Goal: Task Accomplishment & Management: Manage account settings

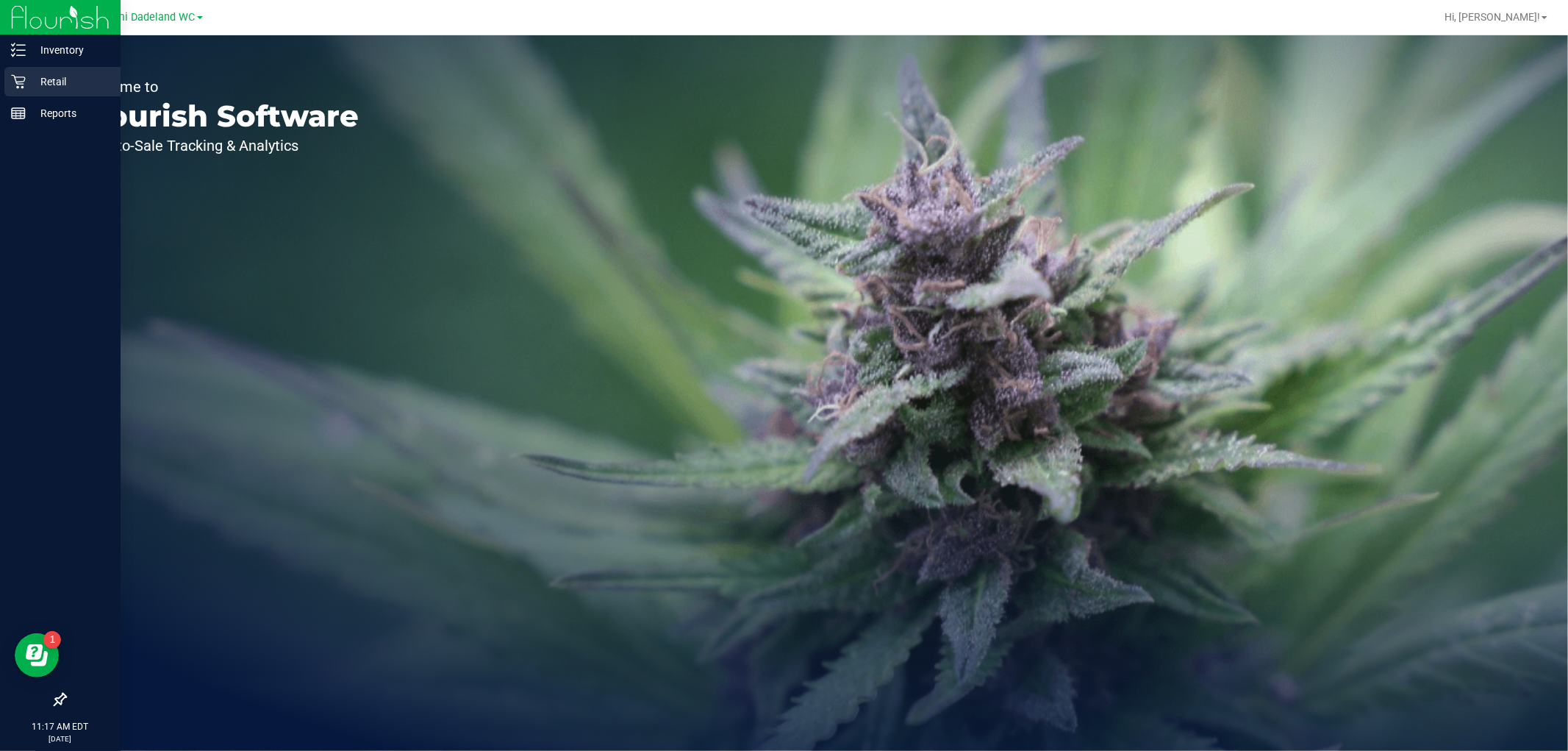
click at [46, 81] on p "Retail" at bounding box center [69, 81] width 88 height 17
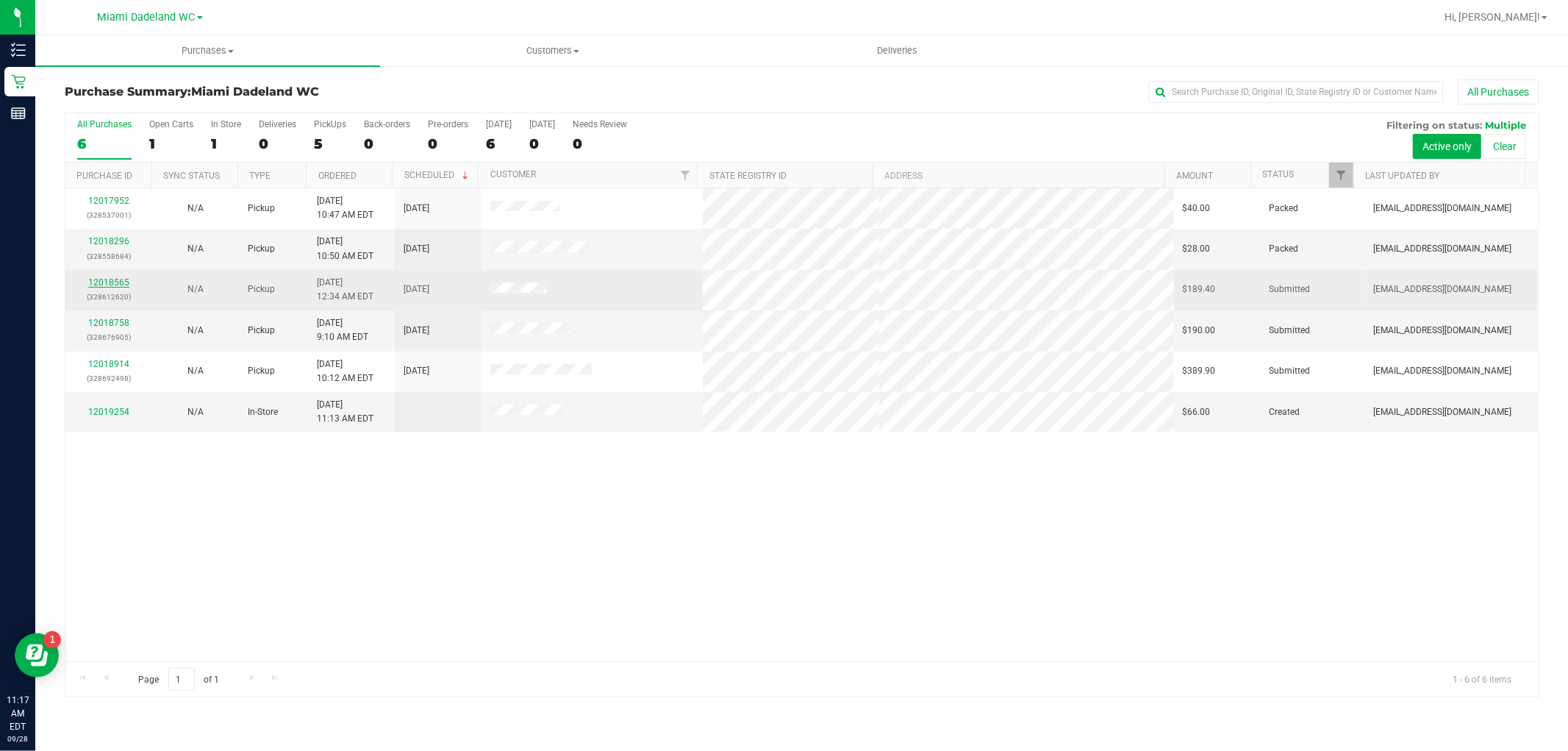
click at [107, 283] on link "12018565" at bounding box center [109, 282] width 41 height 10
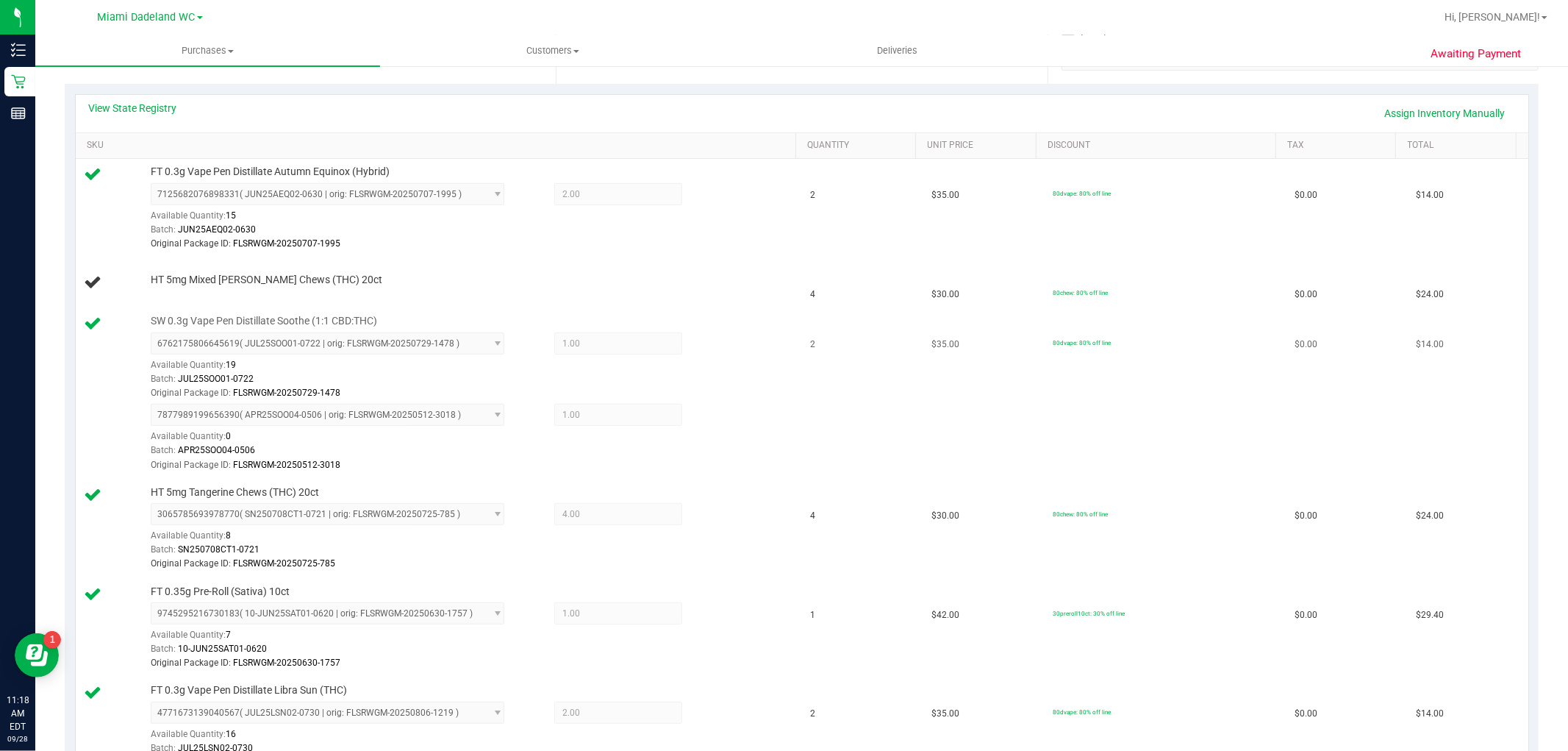
scroll to position [326, 0]
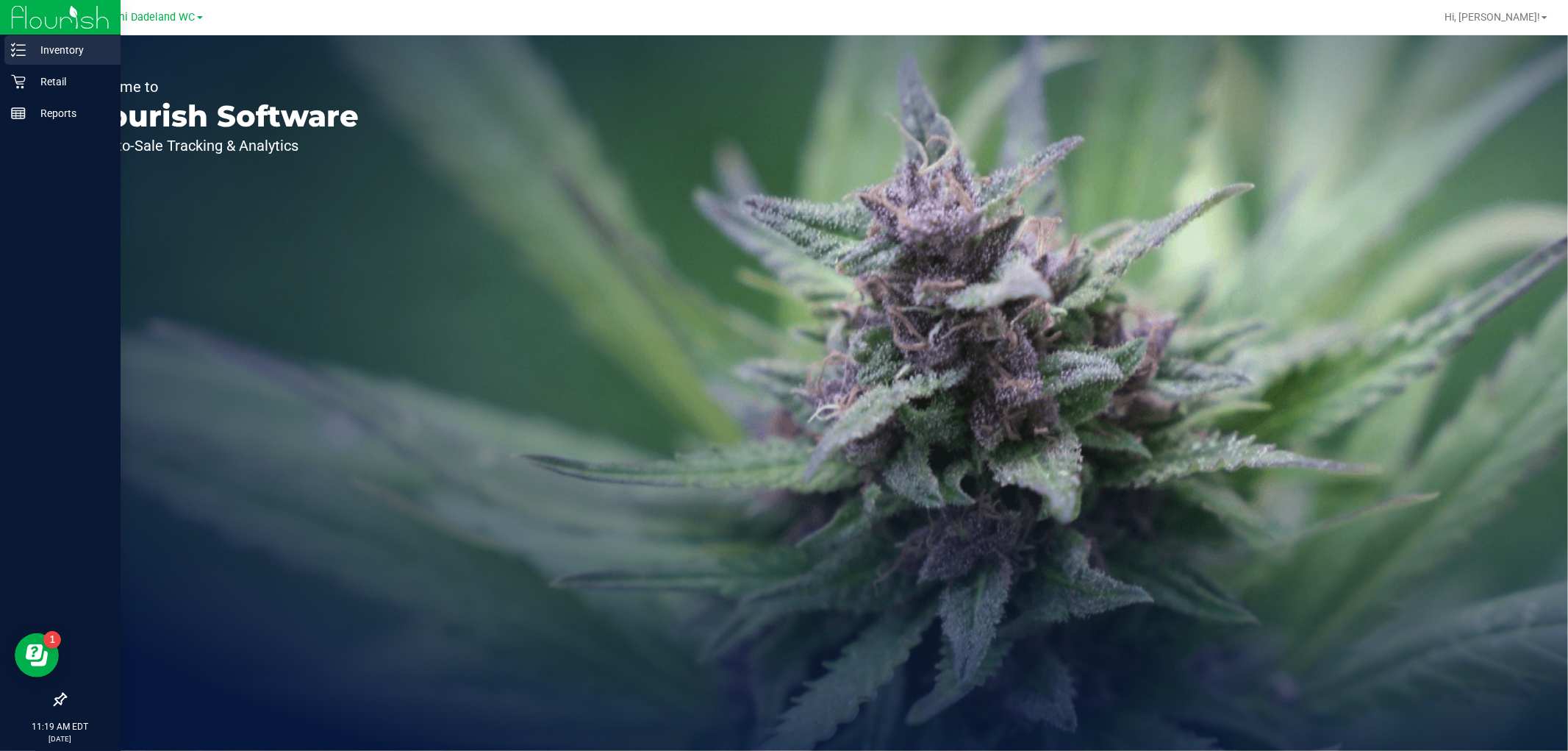
click at [22, 48] on icon at bounding box center [18, 50] width 15 height 15
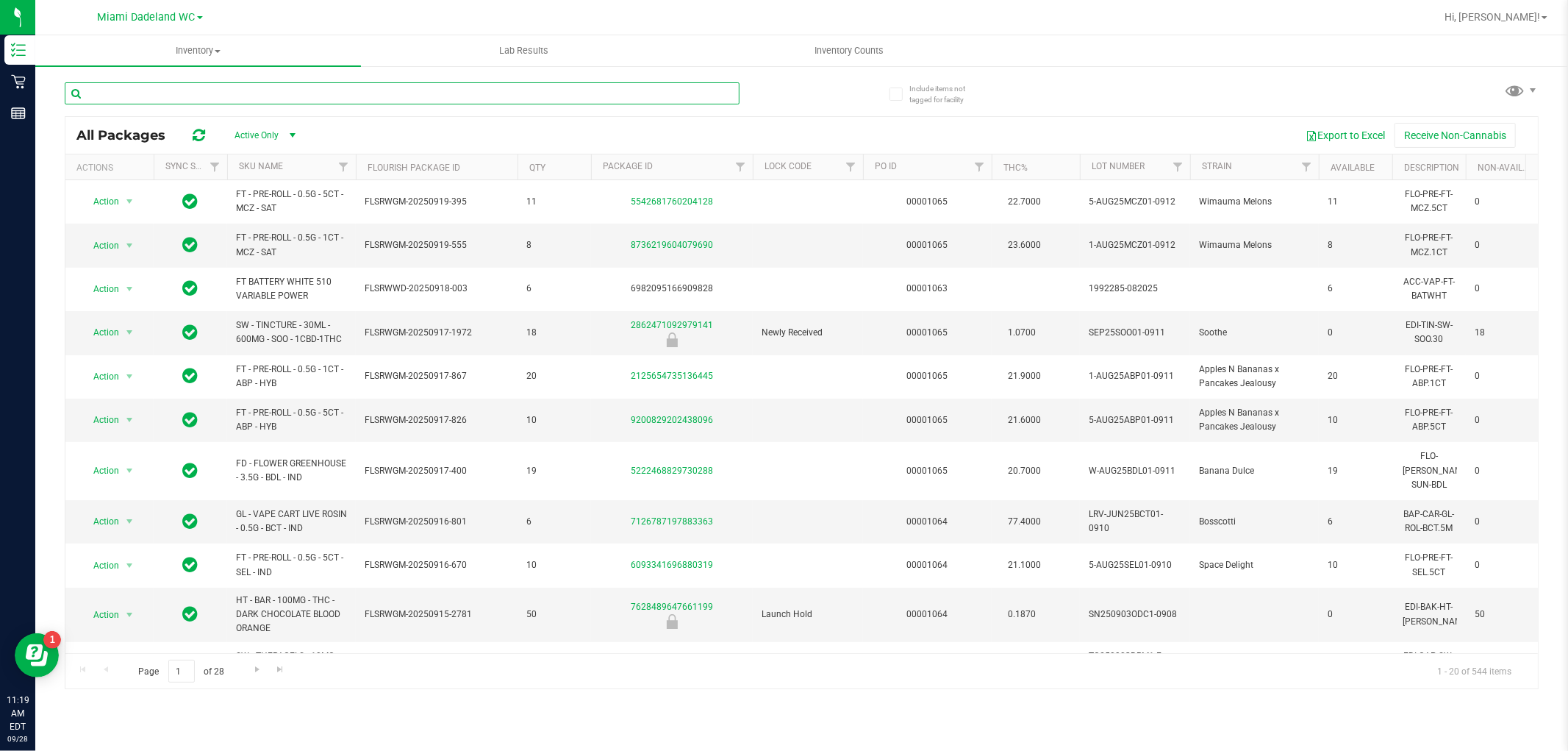
click at [180, 87] on input "text" at bounding box center [402, 93] width 675 height 22
type input "7058452908052676"
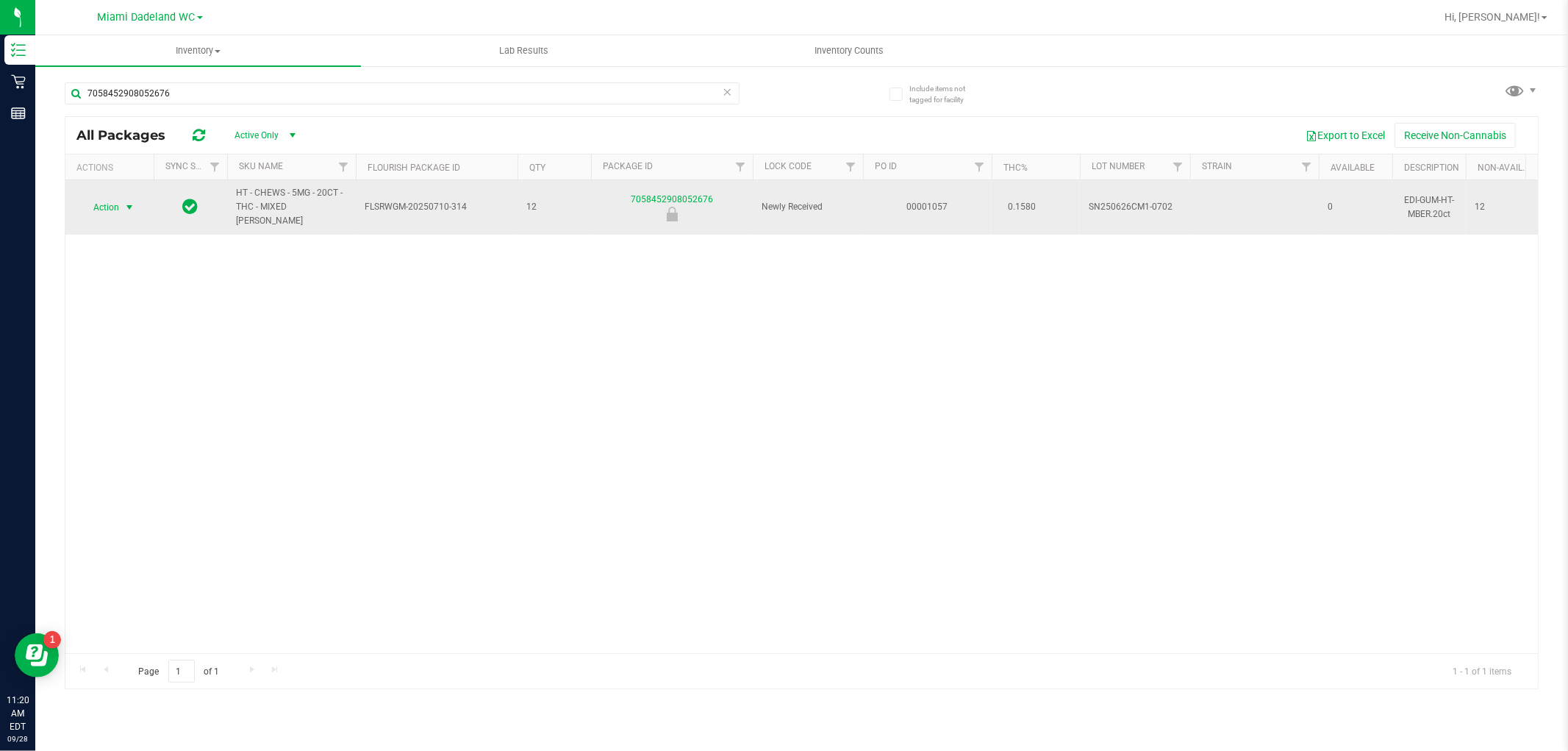
click at [106, 202] on span "Action" at bounding box center [100, 207] width 40 height 21
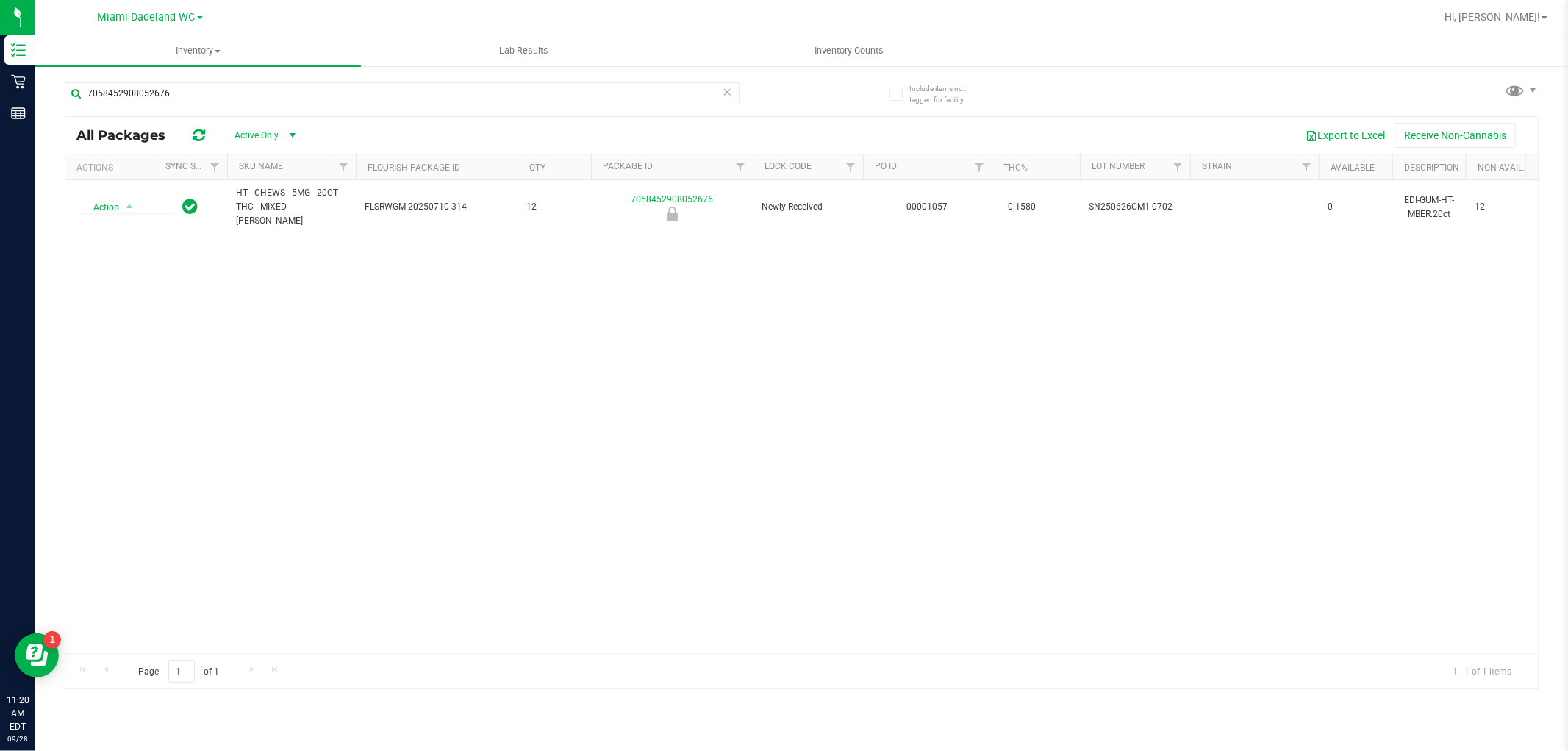
click at [454, 313] on div "Action Action Global inventory Package audit log Print package label Print prod…" at bounding box center [801, 416] width 1472 height 473
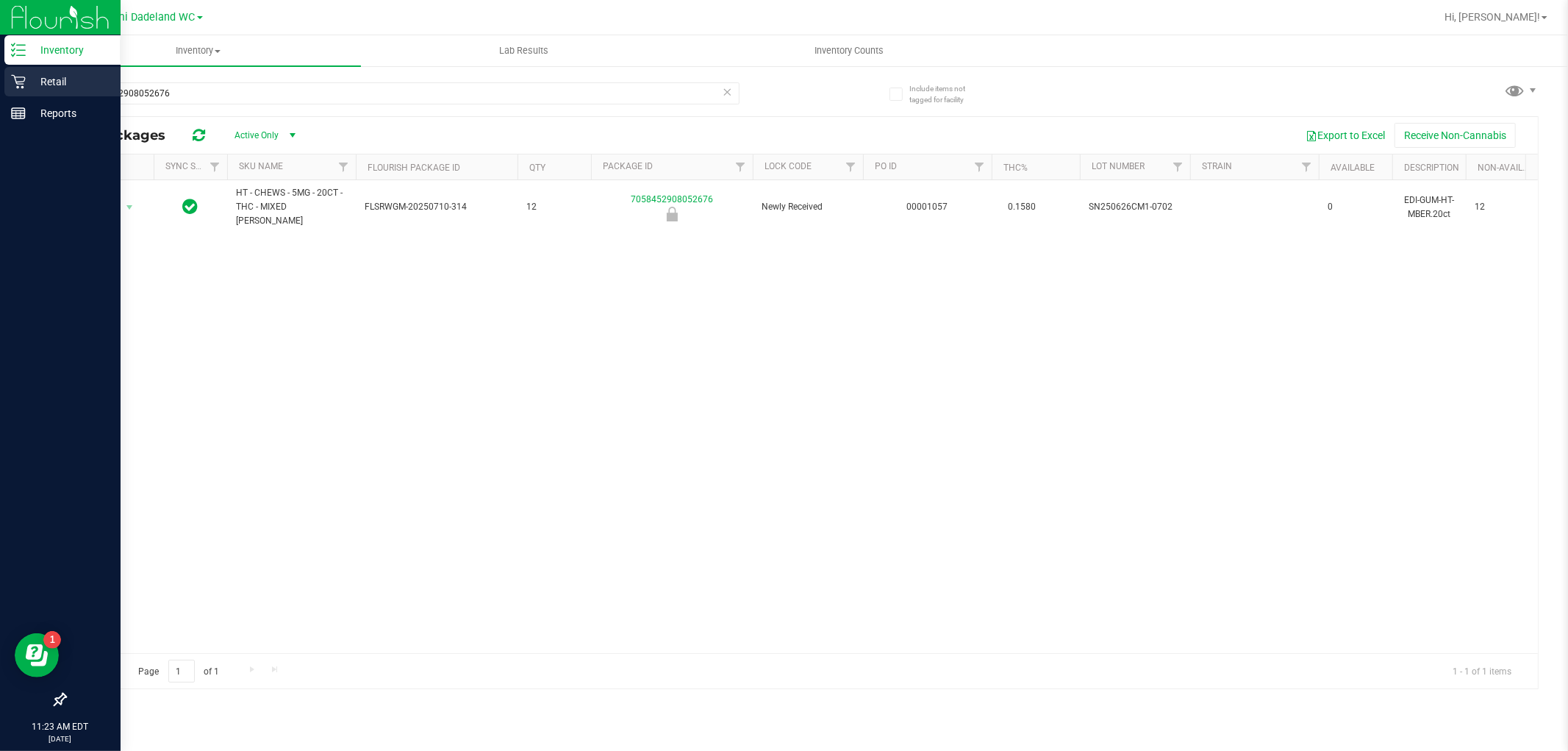
click at [21, 81] on icon at bounding box center [18, 82] width 15 height 15
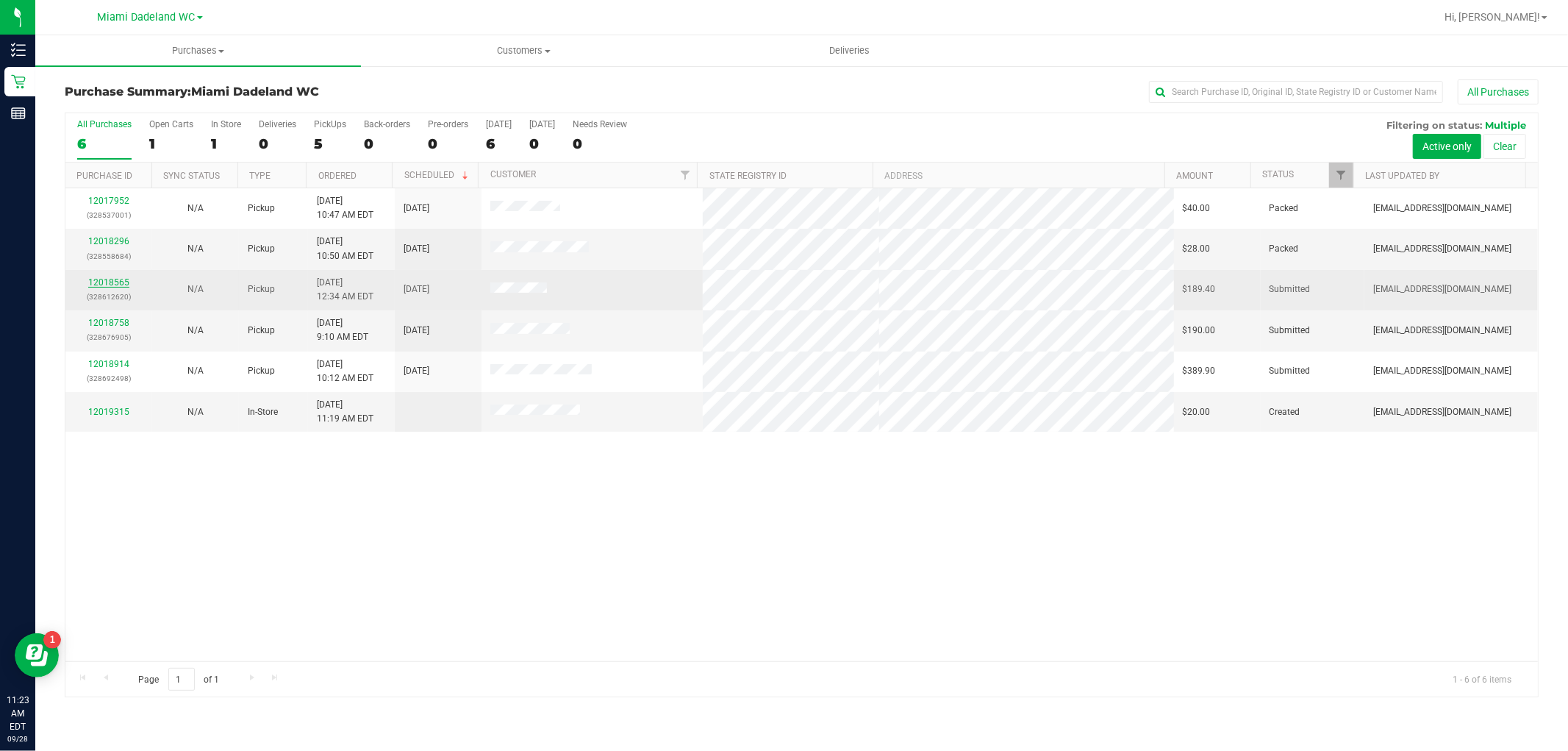
click at [115, 277] on link "12018565" at bounding box center [109, 282] width 41 height 10
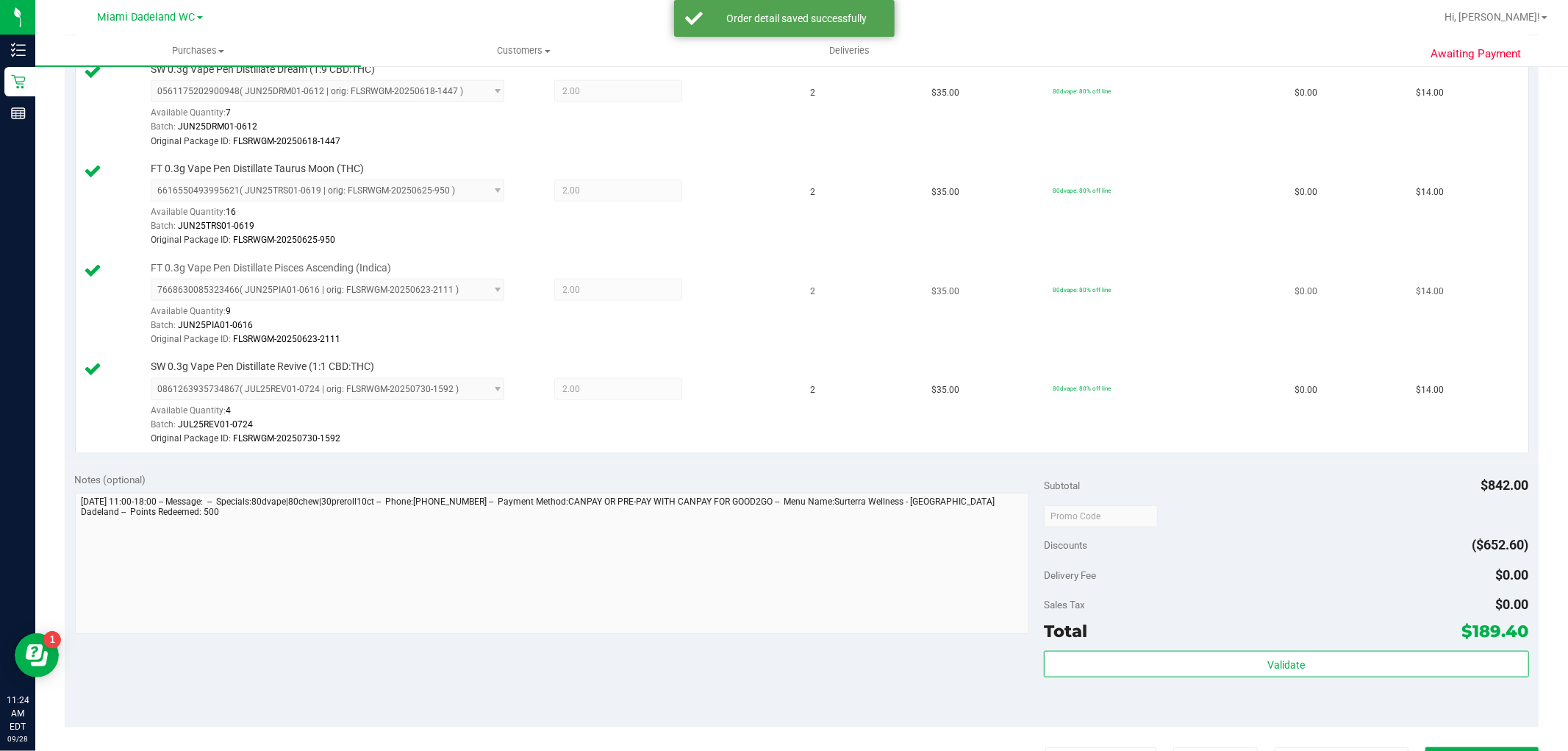
scroll to position [1471, 0]
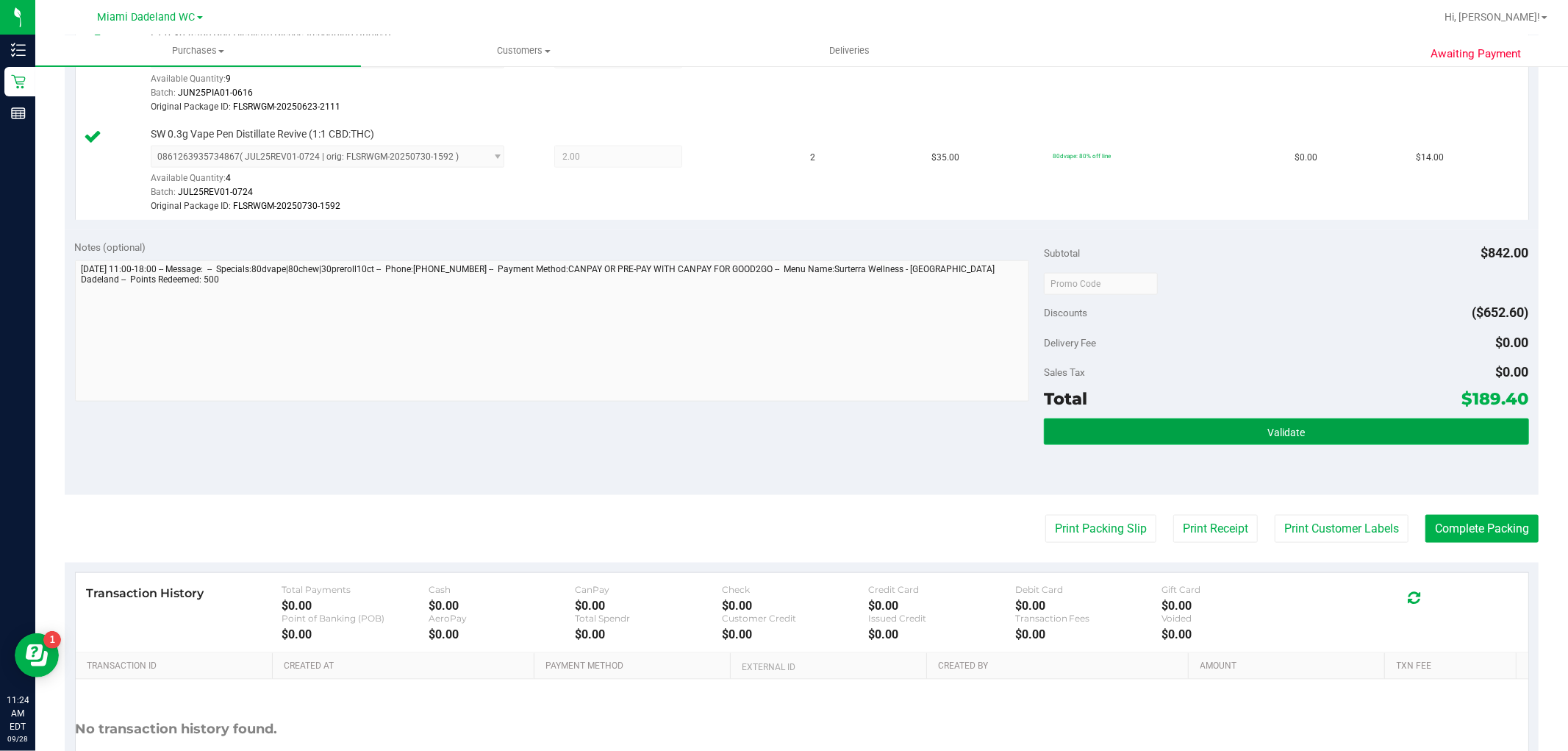
click at [1286, 438] on span "Validate" at bounding box center [1285, 432] width 37 height 12
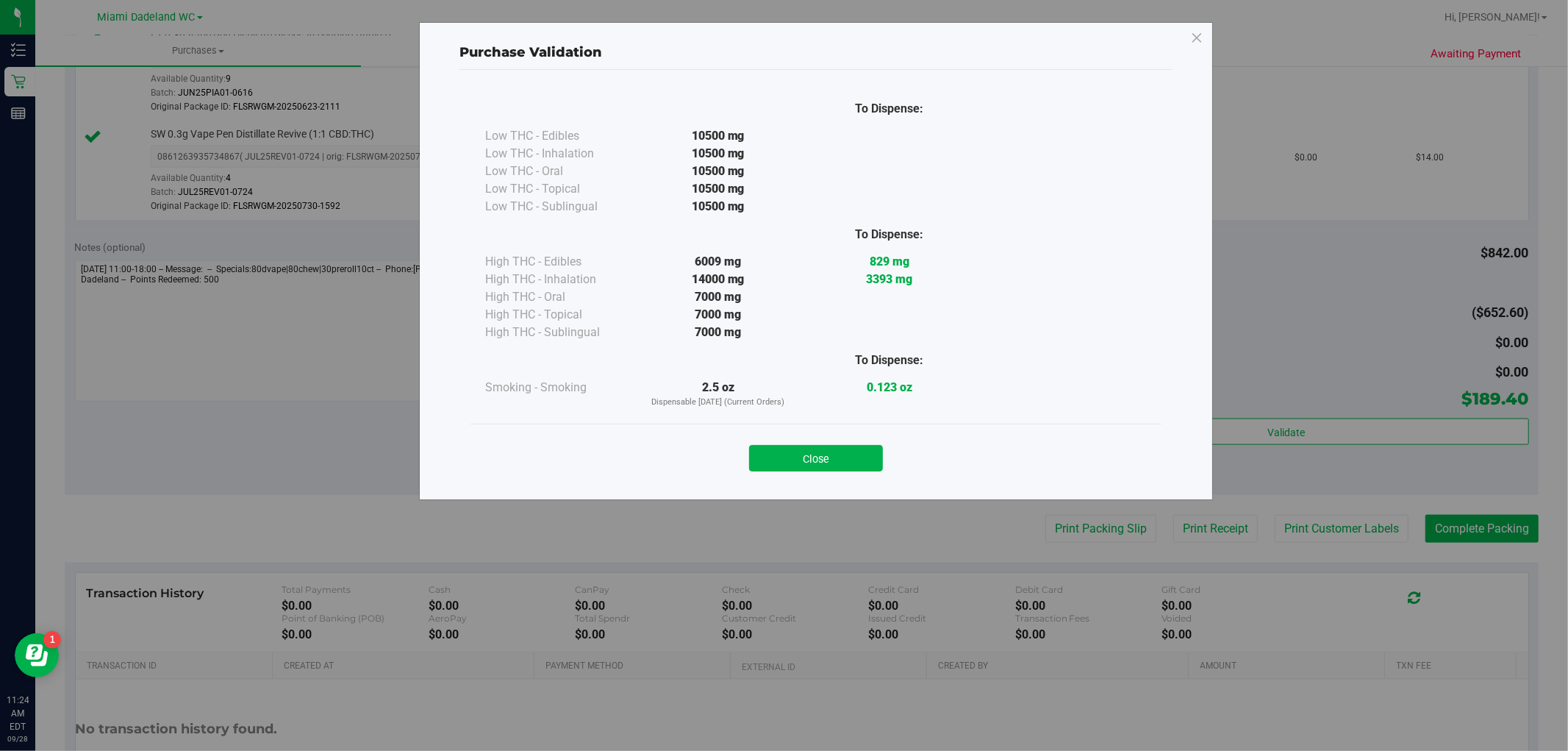
click at [828, 450] on button "Close" at bounding box center [816, 458] width 134 height 26
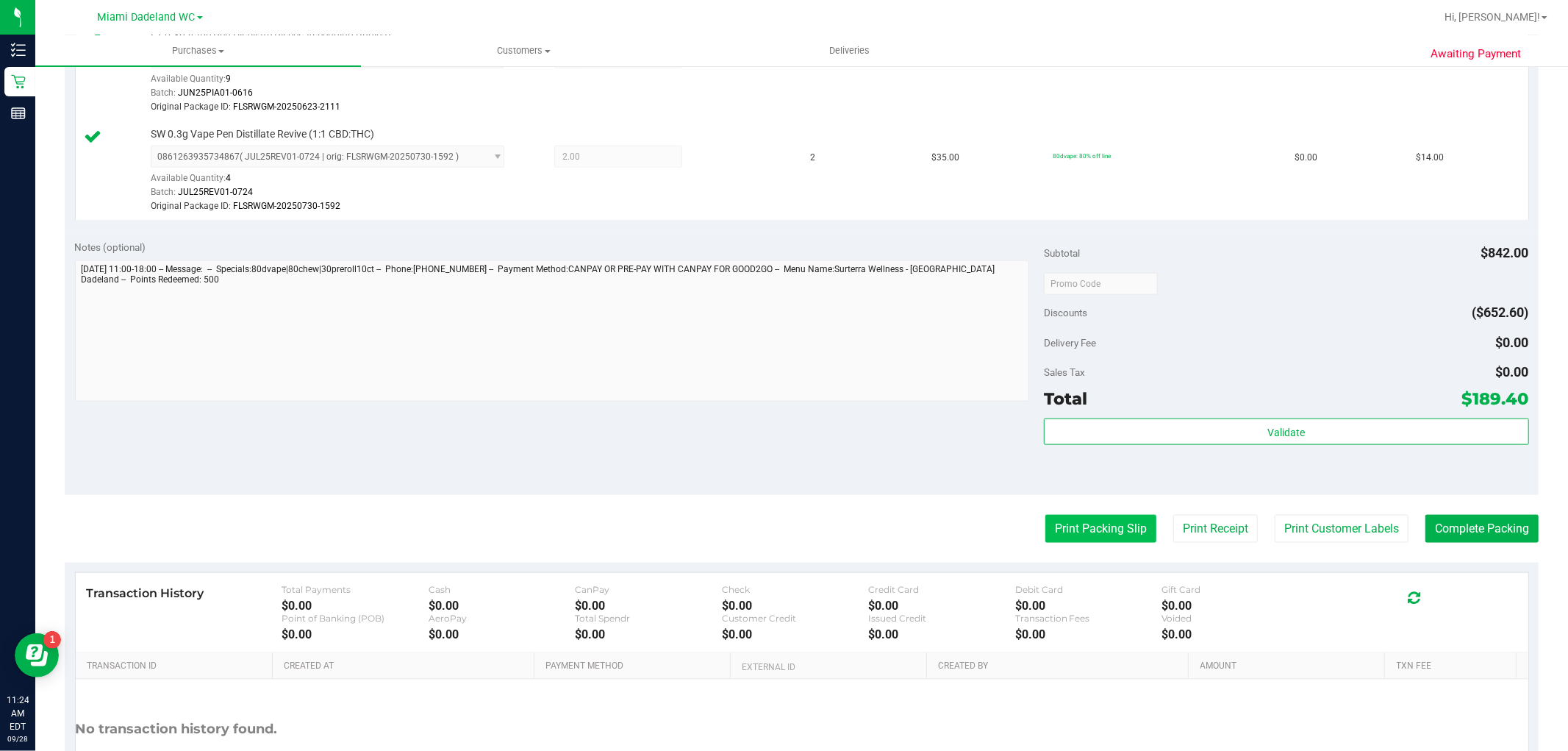
click at [1098, 525] on button "Print Packing Slip" at bounding box center [1100, 529] width 111 height 28
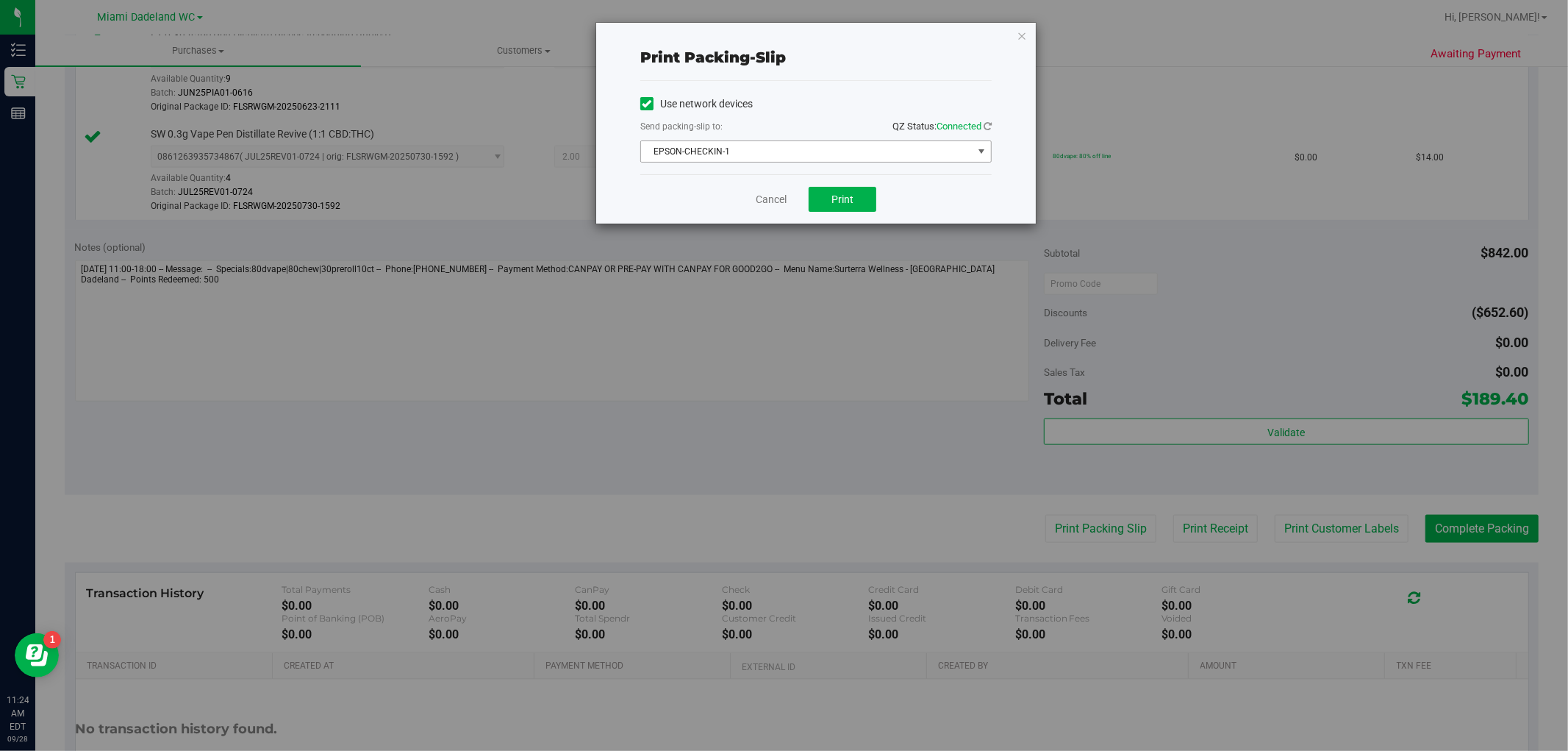
click at [788, 150] on span "EPSON-CHECKIN-1" at bounding box center [806, 151] width 331 height 21
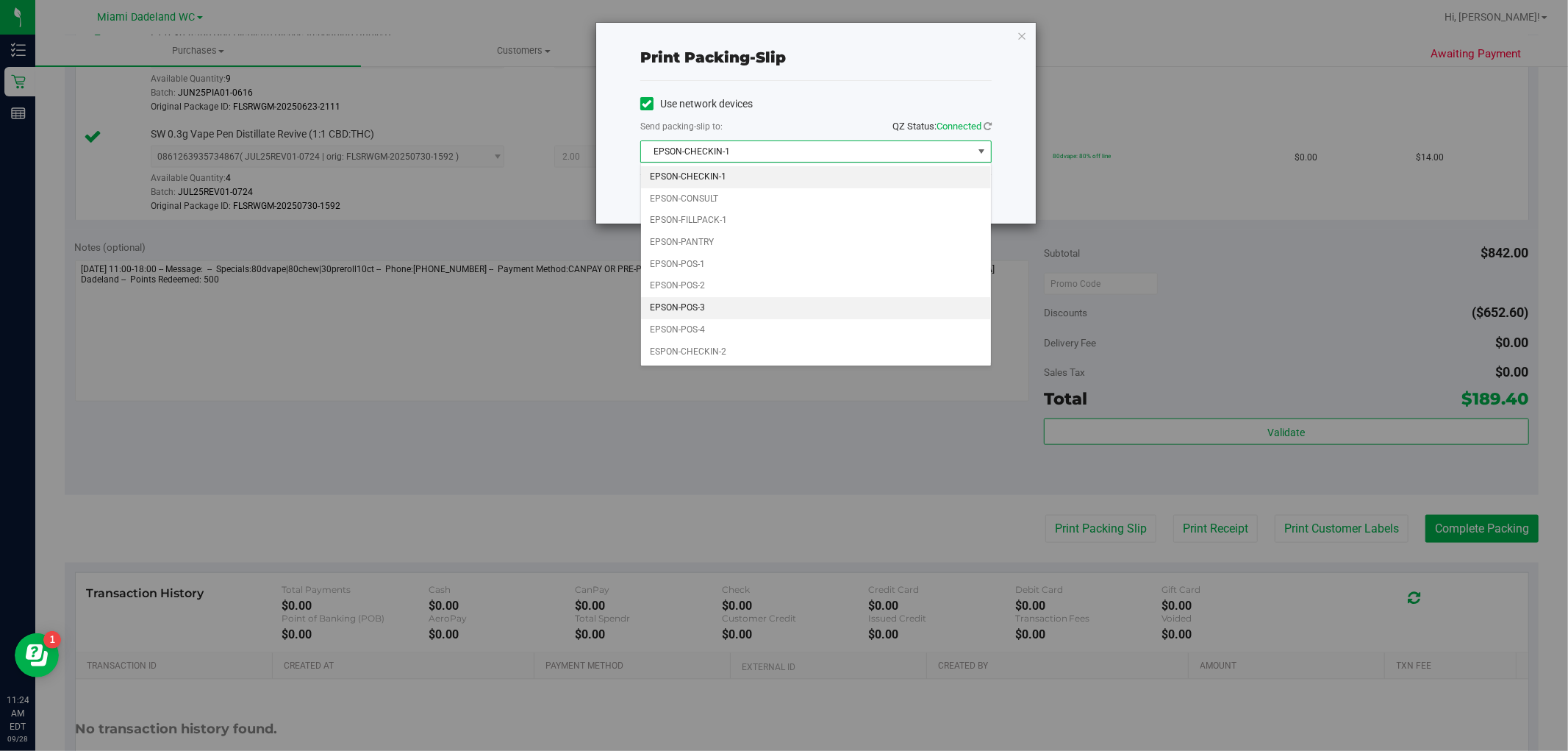
click at [720, 311] on li "EPSON-POS-3" at bounding box center [816, 307] width 350 height 22
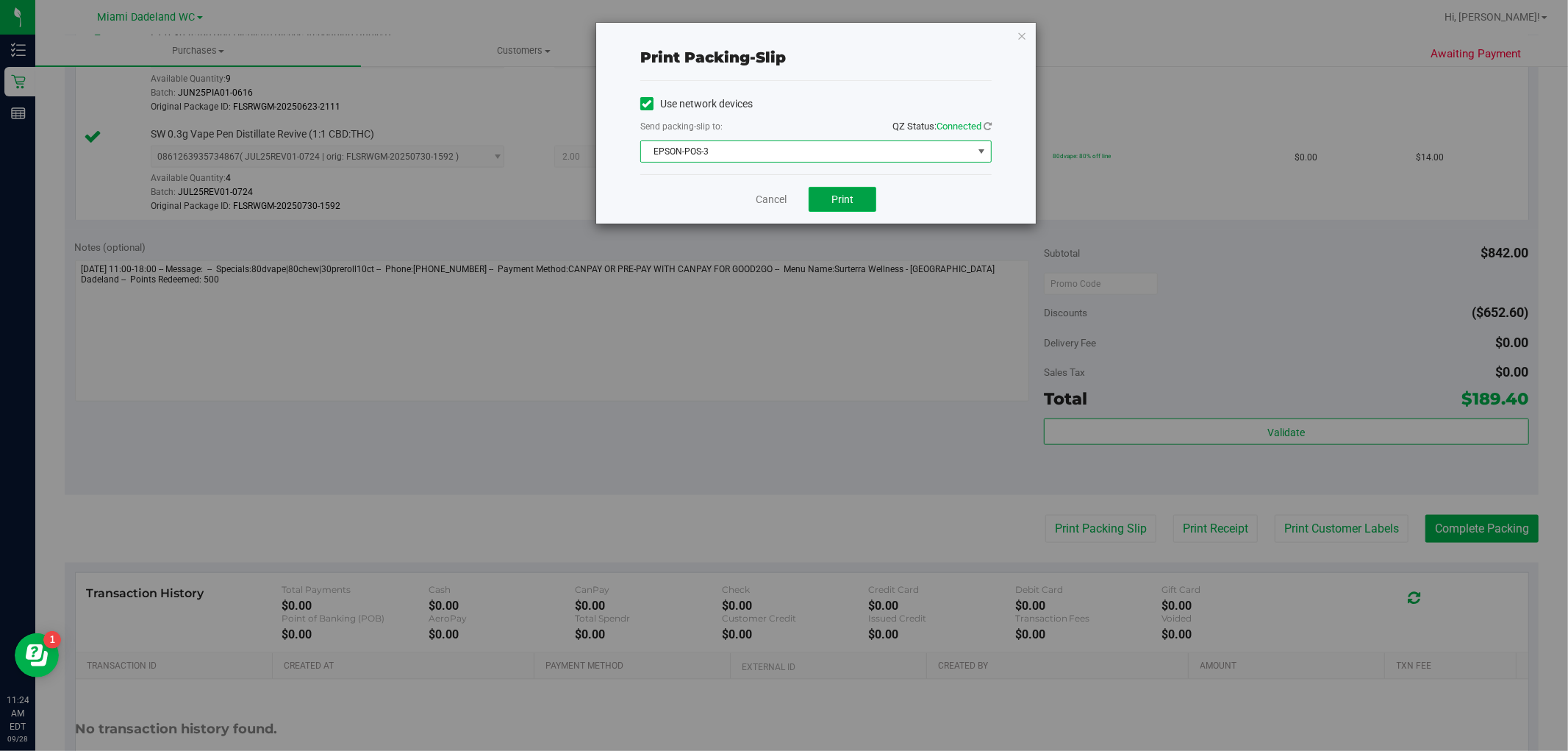
click at [827, 202] on button "Print" at bounding box center [843, 199] width 68 height 25
click at [769, 196] on link "Cancel" at bounding box center [771, 199] width 31 height 16
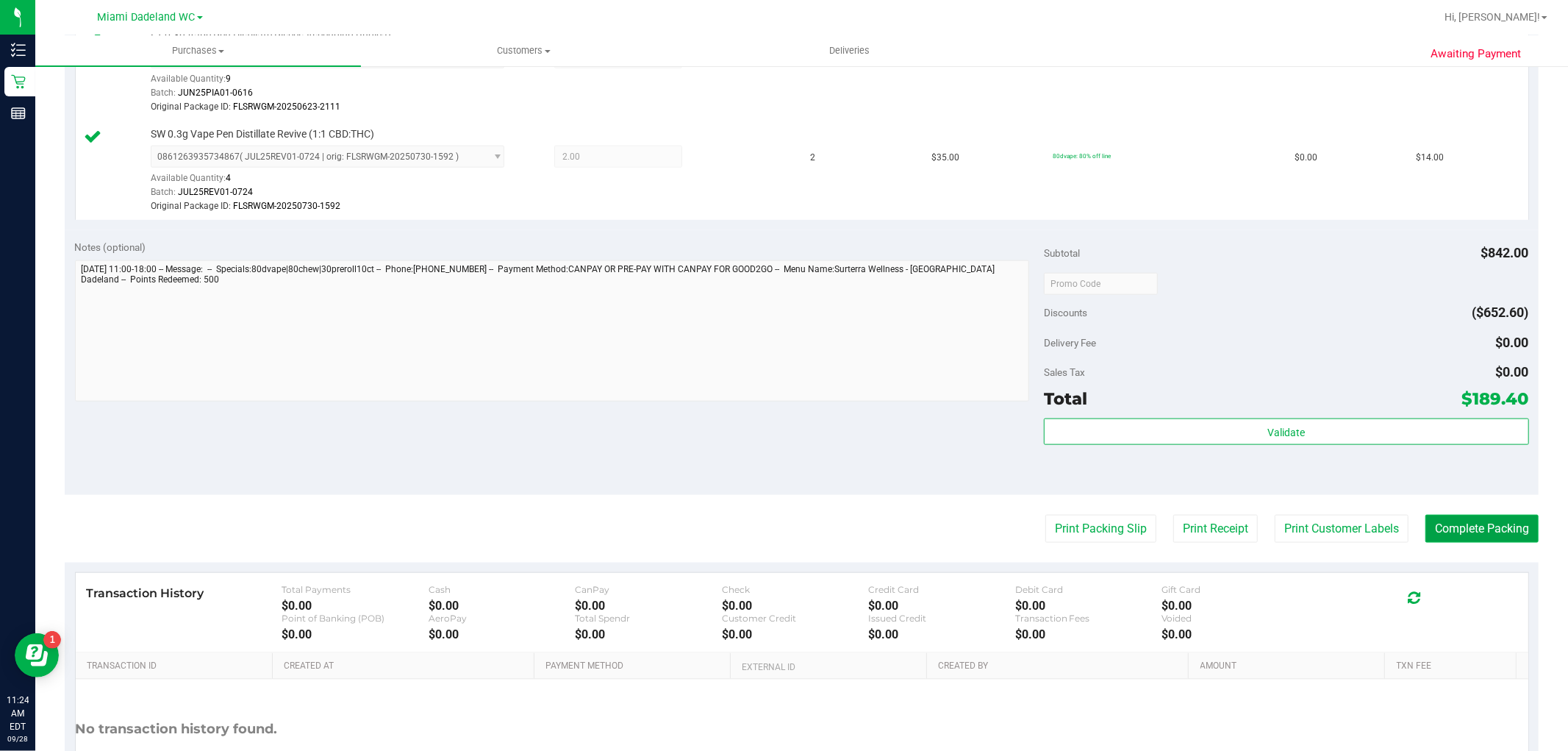
click at [1447, 531] on button "Complete Packing" at bounding box center [1481, 529] width 113 height 28
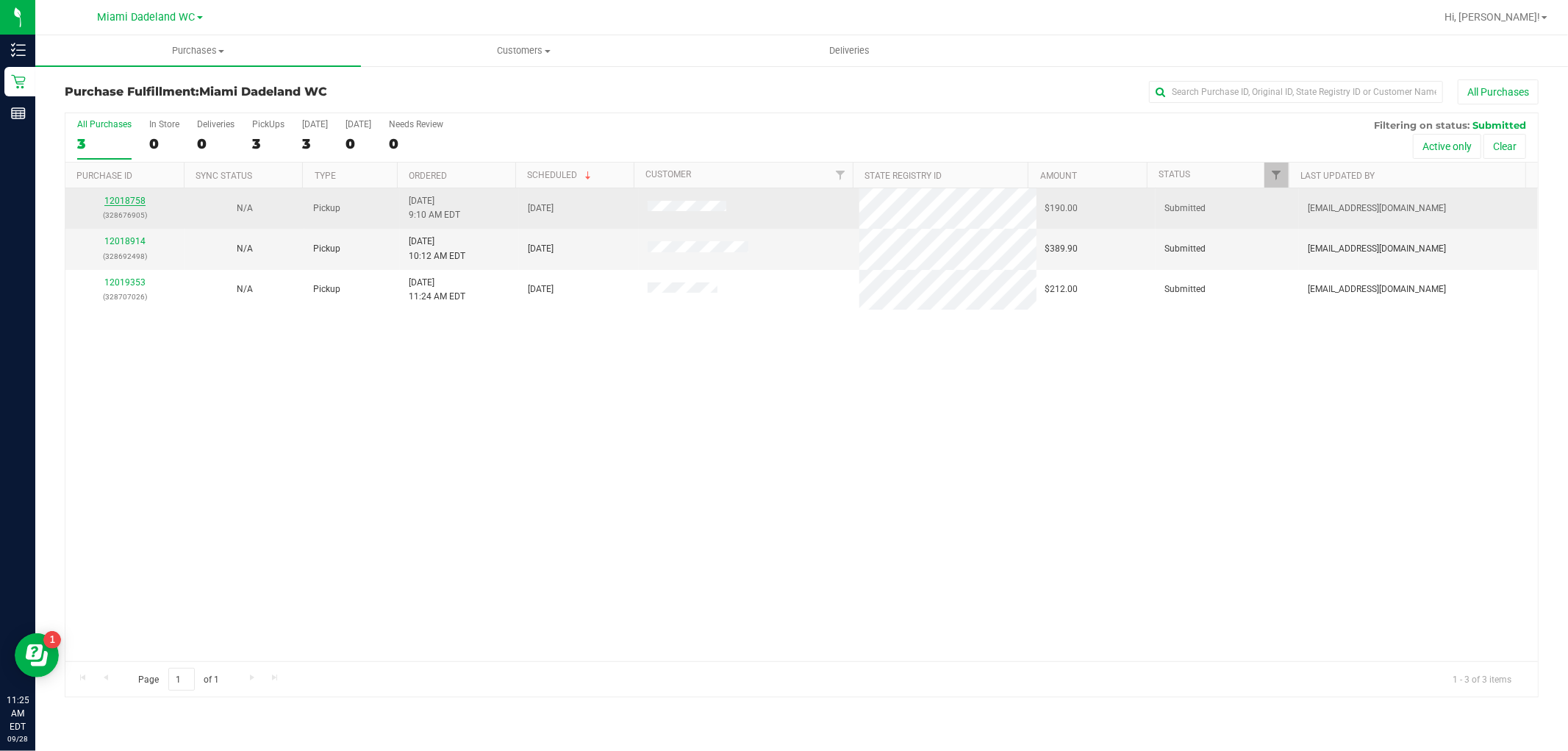
click at [134, 199] on link "12018758" at bounding box center [125, 201] width 41 height 10
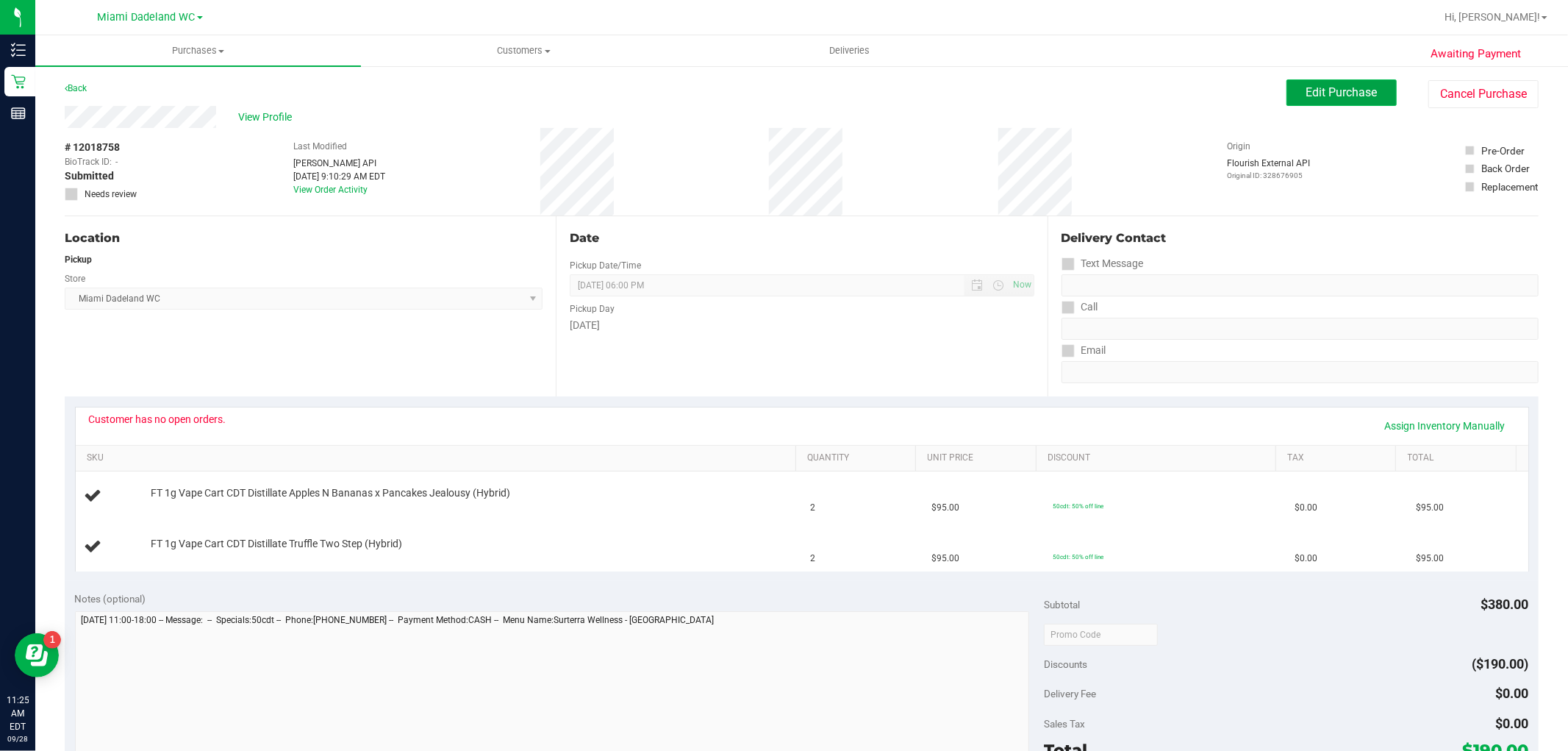
click at [1321, 91] on span "Edit Purchase" at bounding box center [1342, 92] width 71 height 14
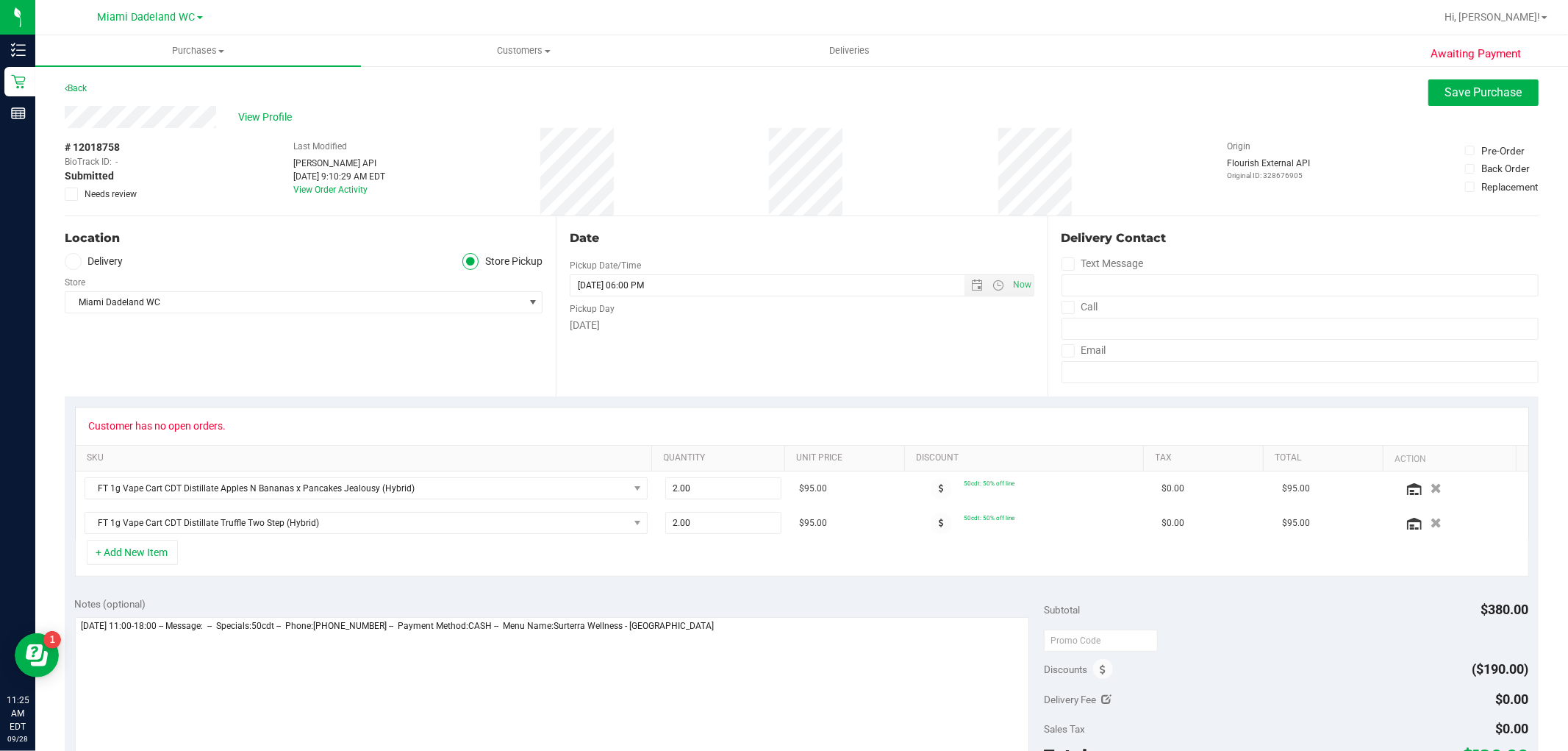
click at [70, 194] on icon at bounding box center [72, 194] width 10 height 0
click at [0, 0] on input "Needs review" at bounding box center [0, 0] width 0 height 0
click at [818, 637] on textarea at bounding box center [553, 687] width 955 height 141
type textarea "Sunday 09/28/2025 11:00-18:00 -- Message: -- Specials:50cdt -- Phone:7863383383…"
click at [1496, 90] on span "Save Purchase" at bounding box center [1483, 92] width 77 height 14
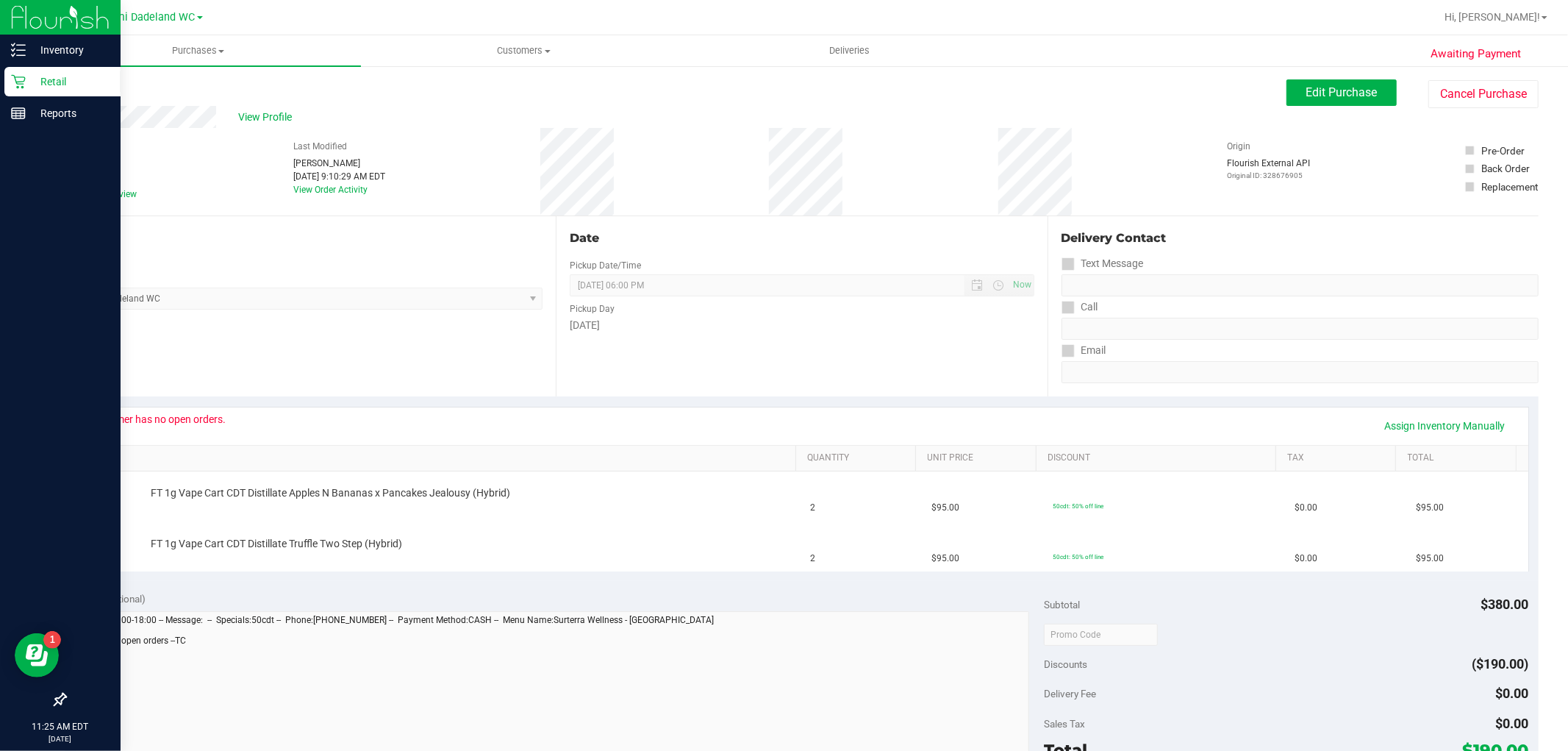
click at [62, 74] on p "Retail" at bounding box center [69, 81] width 88 height 17
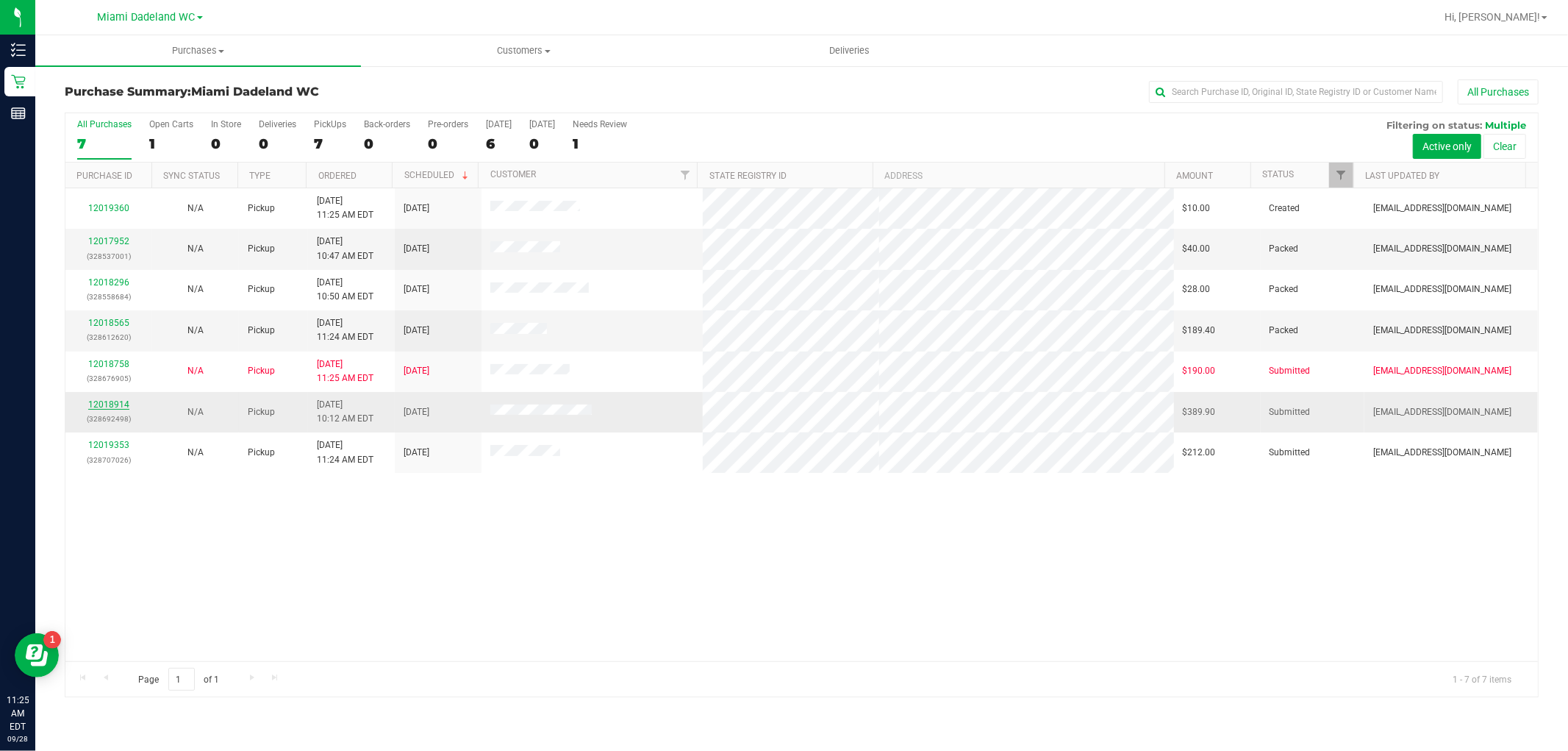
click at [121, 403] on link "12018914" at bounding box center [109, 404] width 41 height 10
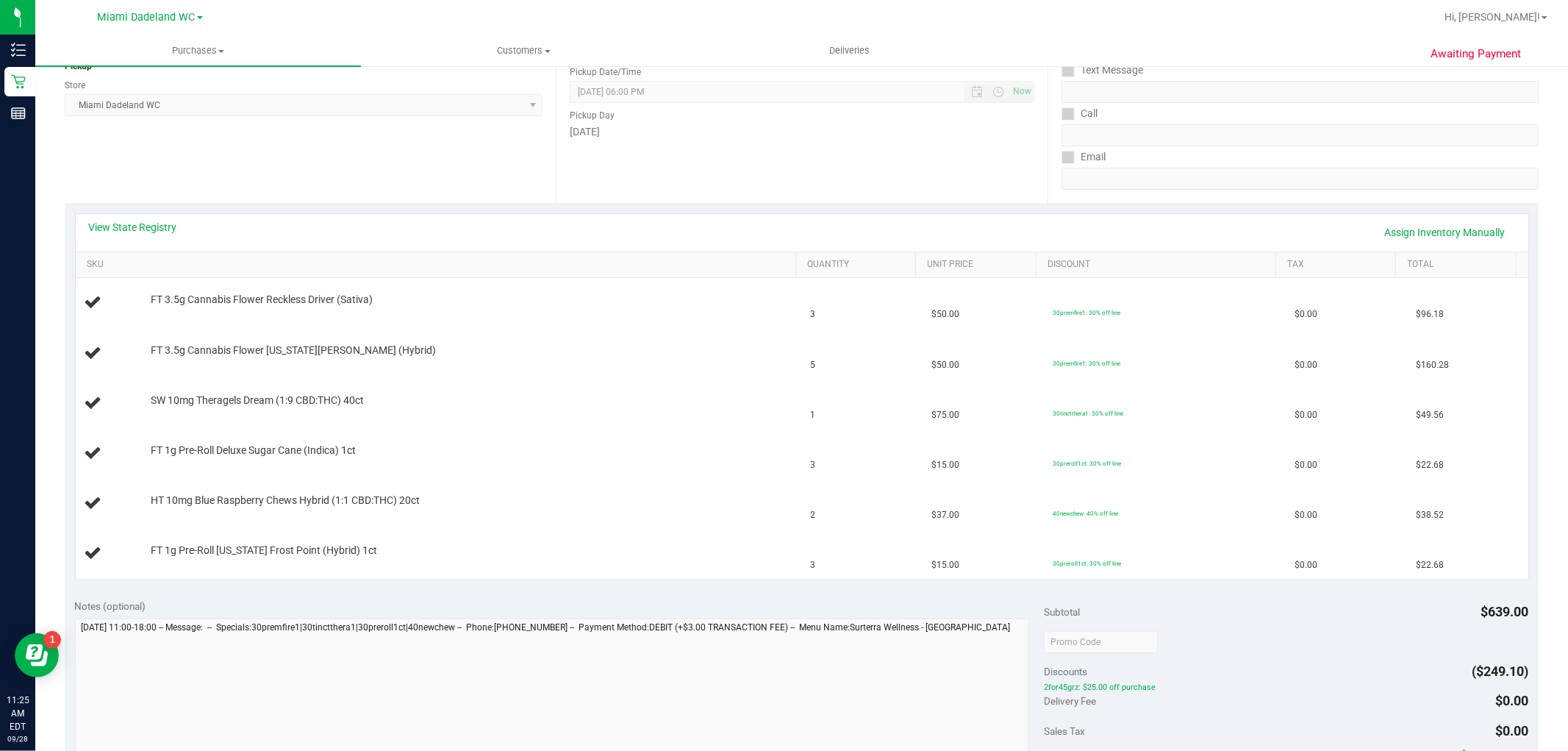
scroll to position [245, 0]
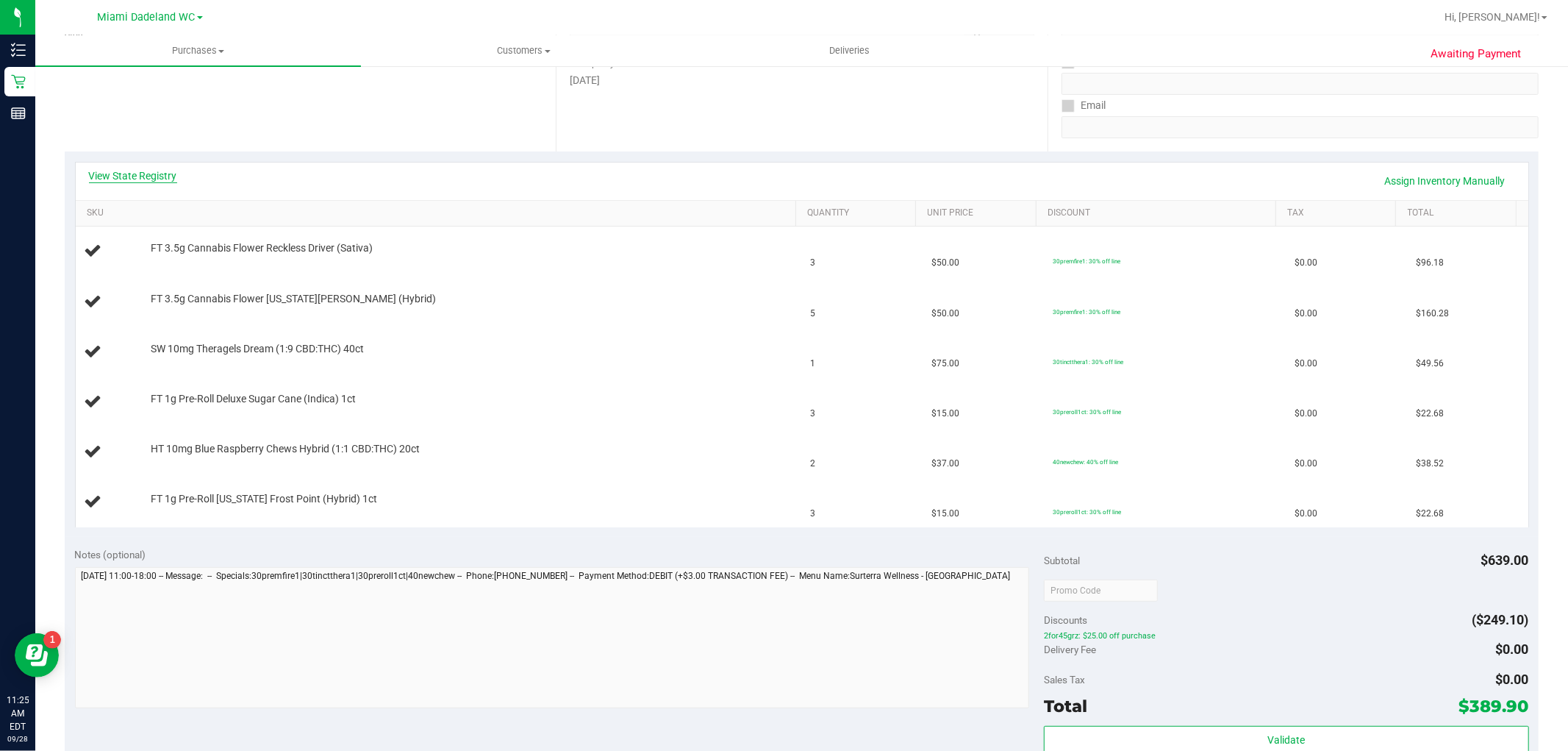
click at [164, 175] on link "View State Registry" at bounding box center [133, 176] width 88 height 15
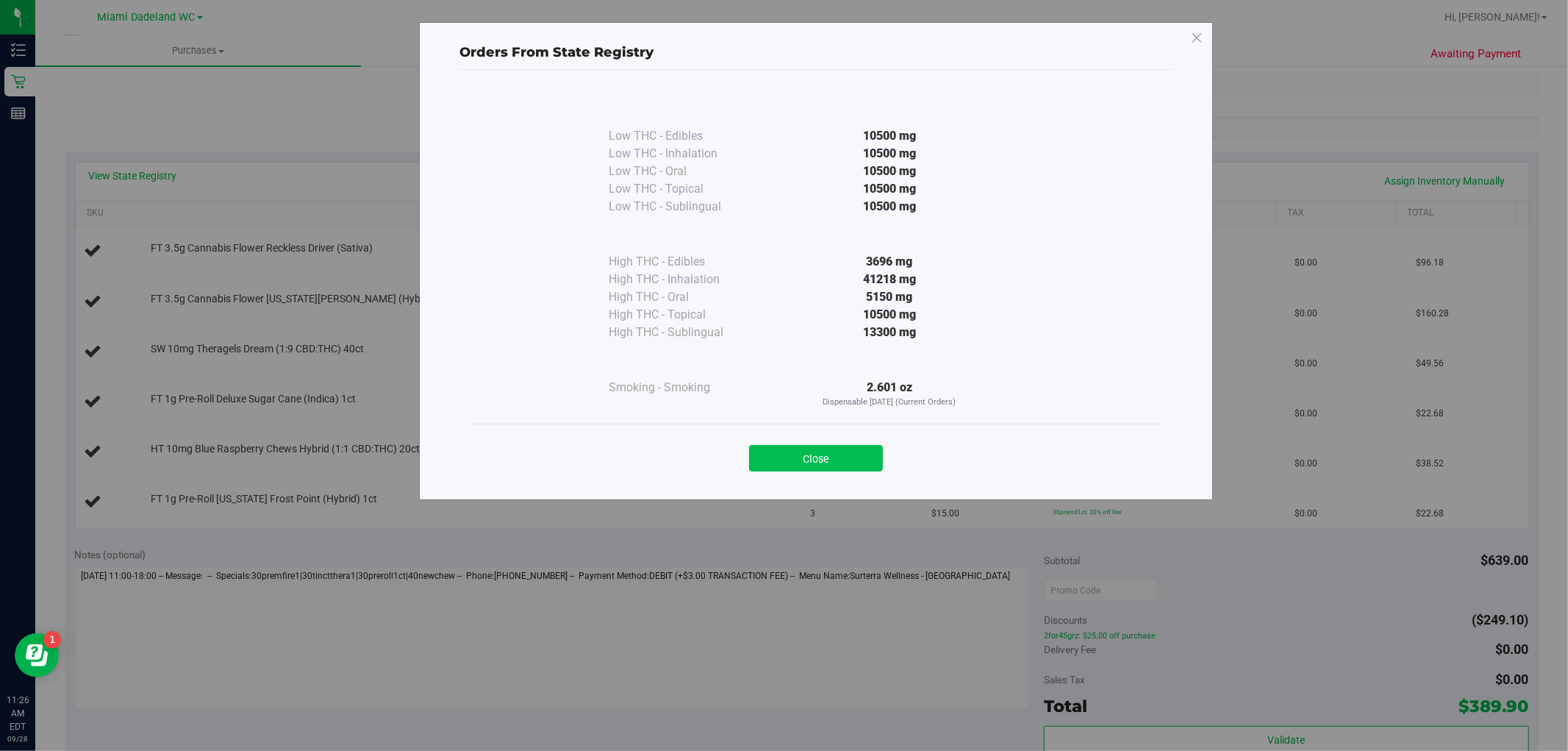
click at [851, 454] on button "Close" at bounding box center [816, 458] width 134 height 26
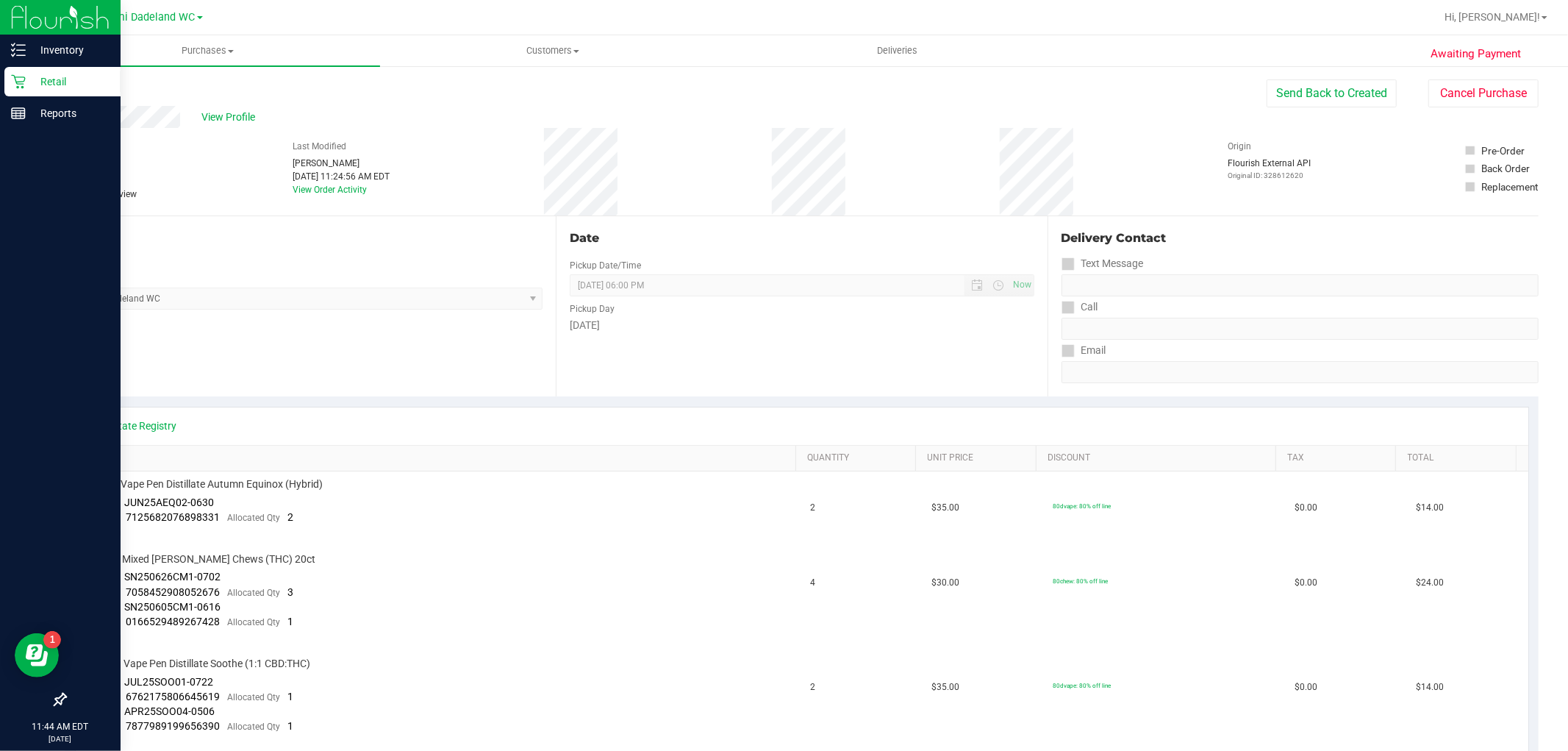
click at [39, 86] on p "Retail" at bounding box center [69, 81] width 88 height 17
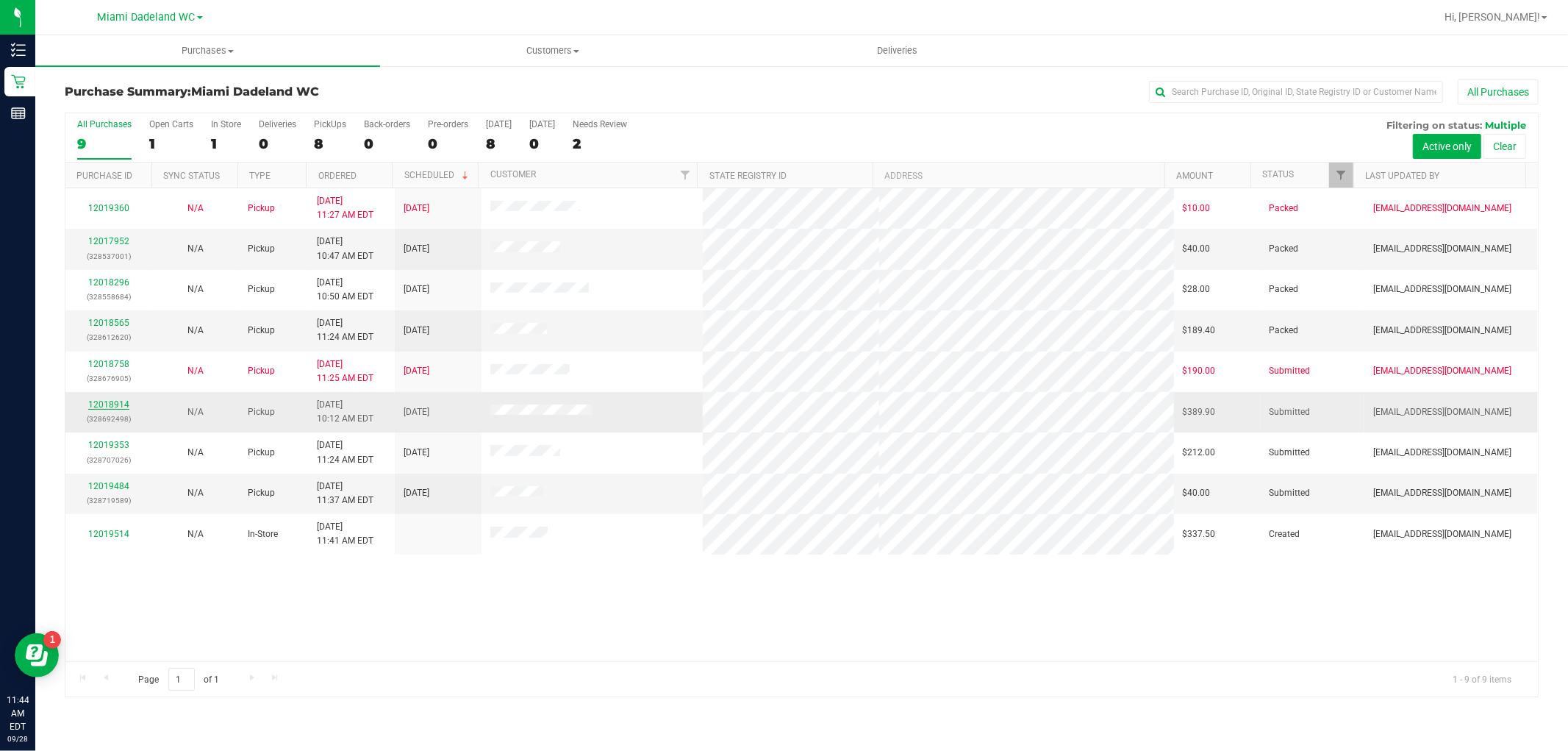
click at [115, 409] on link "12018914" at bounding box center [109, 404] width 41 height 10
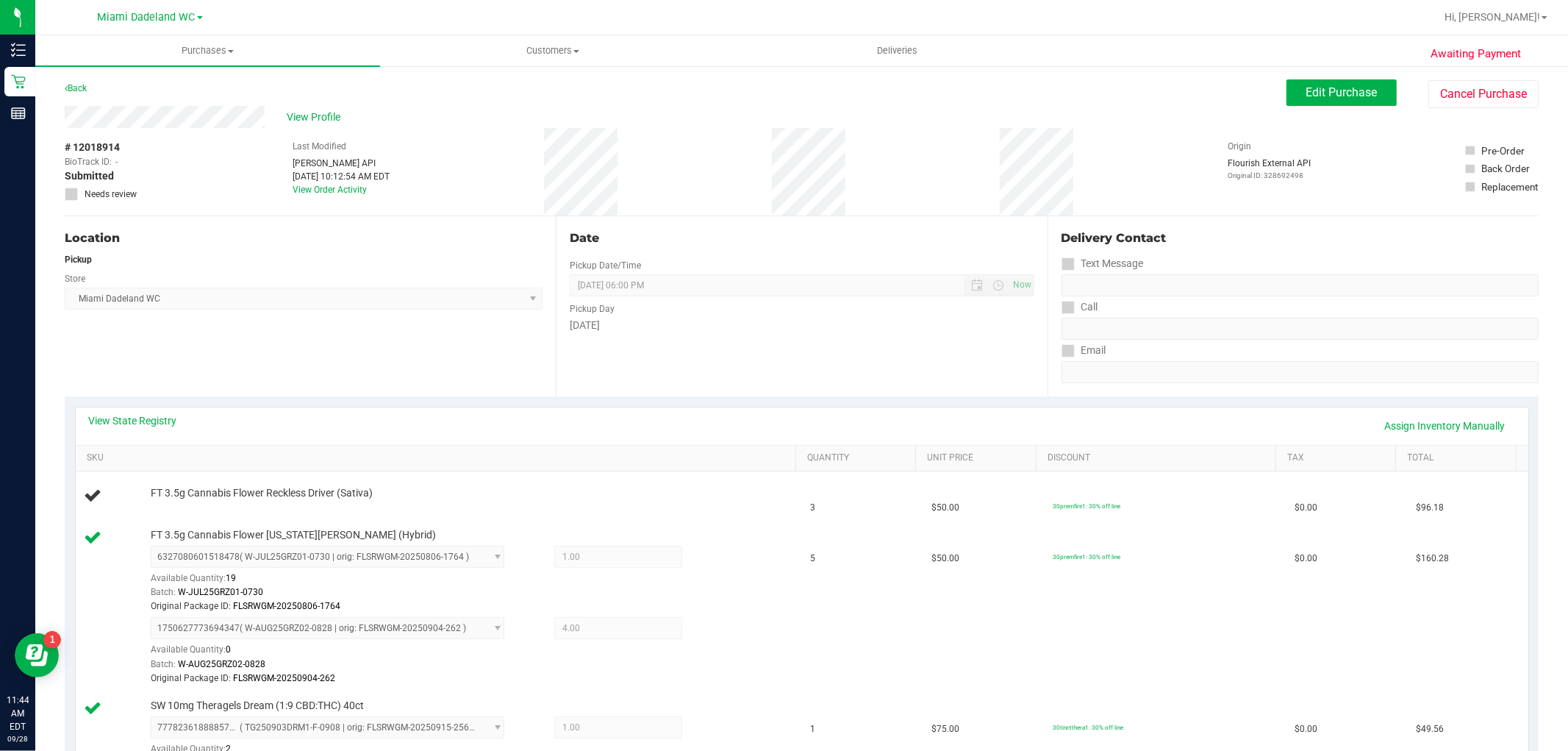
click at [403, 363] on div "Location Pickup Store Miami Dadeland WC Select Store Bonita Springs WC Boynton …" at bounding box center [310, 307] width 491 height 180
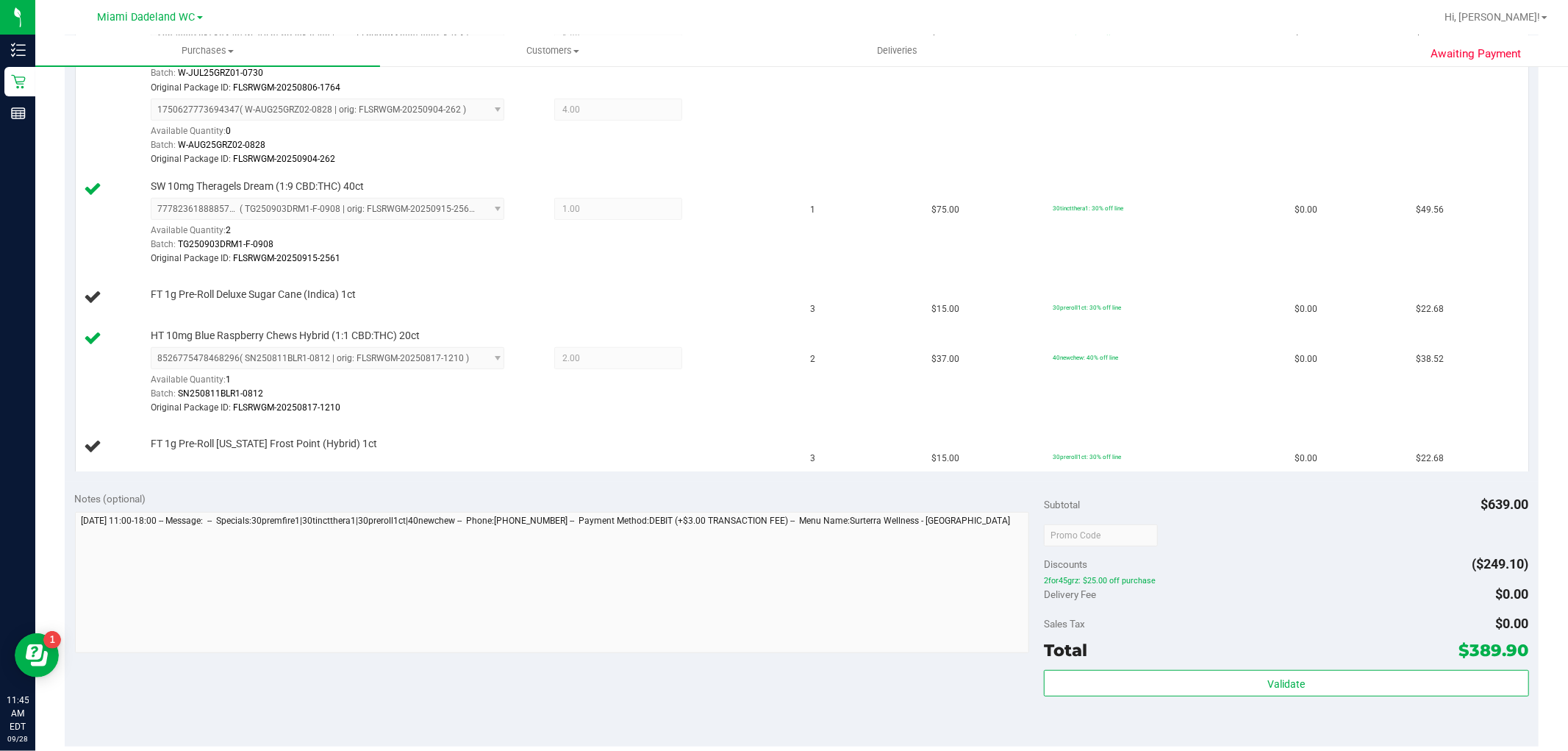
scroll to position [571, 0]
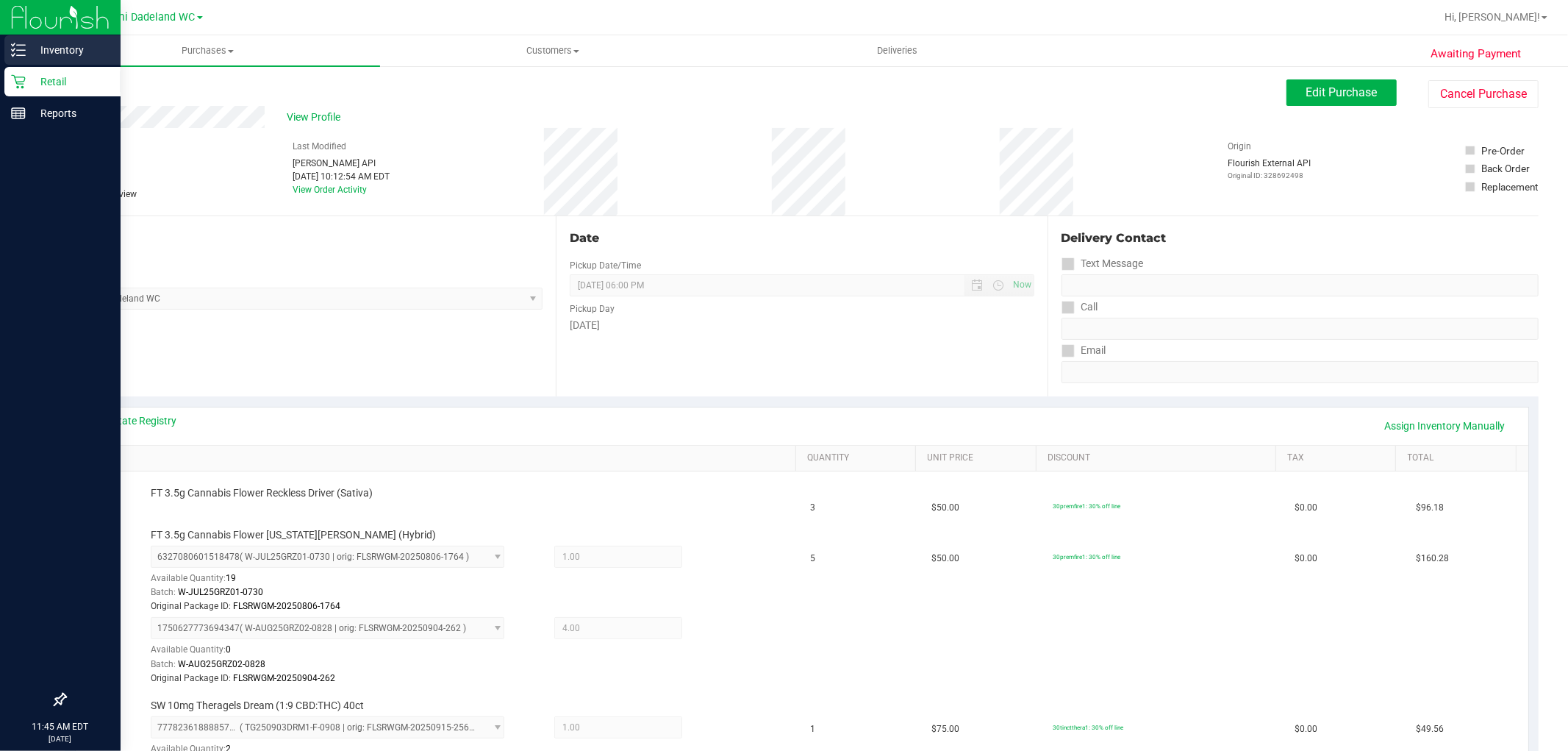
click at [22, 54] on icon at bounding box center [18, 50] width 15 height 15
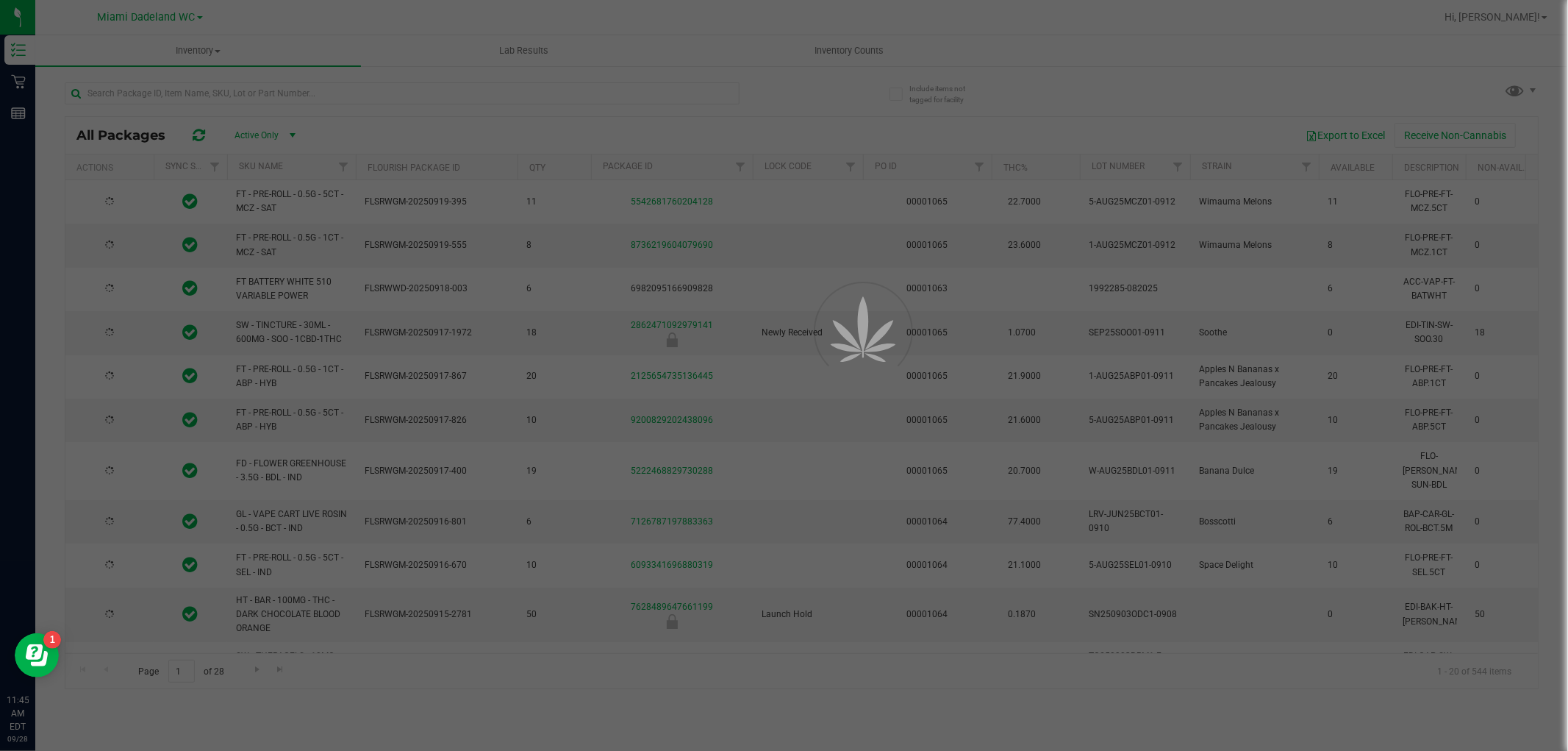
click at [1530, 12] on div at bounding box center [784, 375] width 1568 height 751
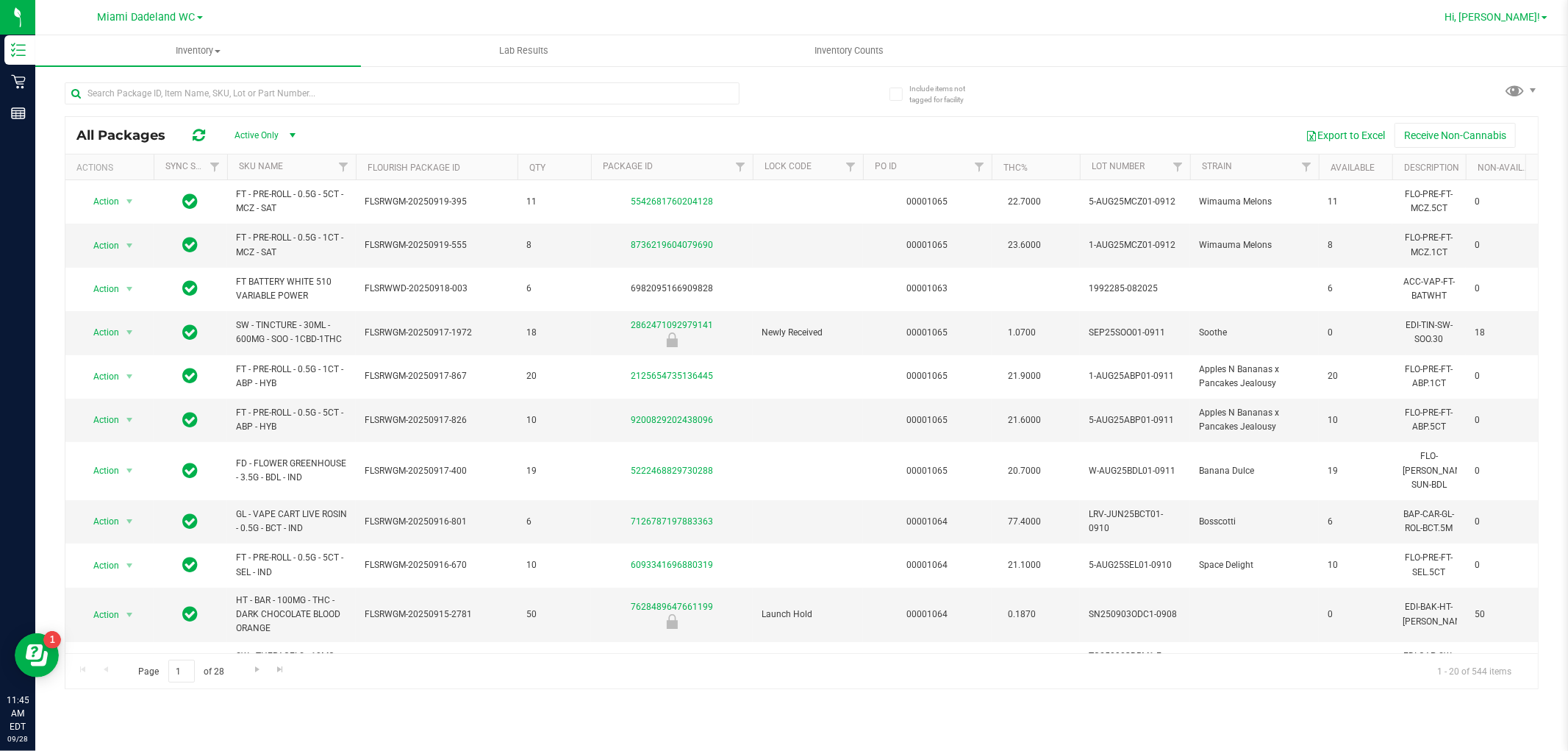
click at [1504, 10] on link "Hi, [PERSON_NAME]!" at bounding box center [1495, 17] width 115 height 16
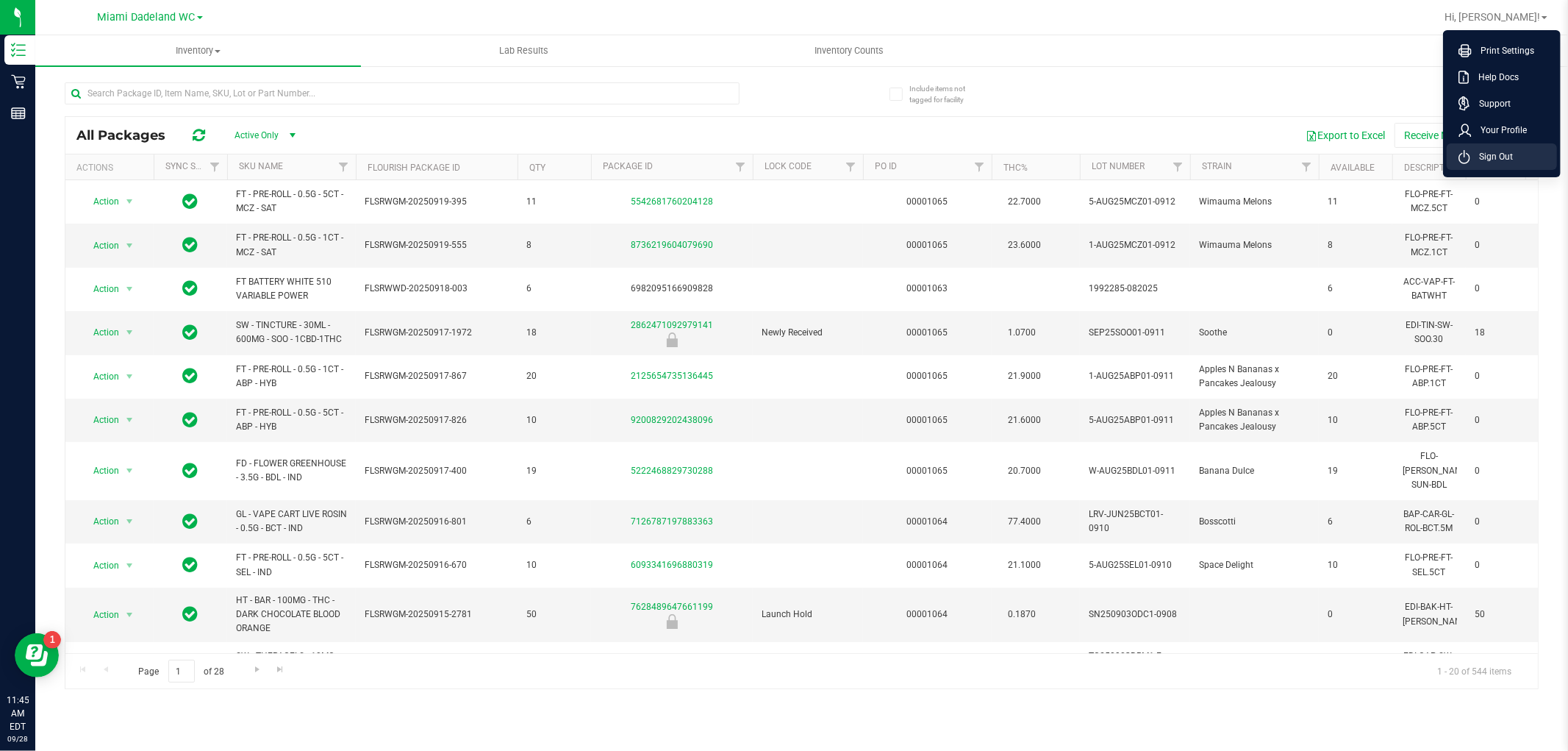
click at [1494, 152] on span "Sign Out" at bounding box center [1492, 157] width 43 height 15
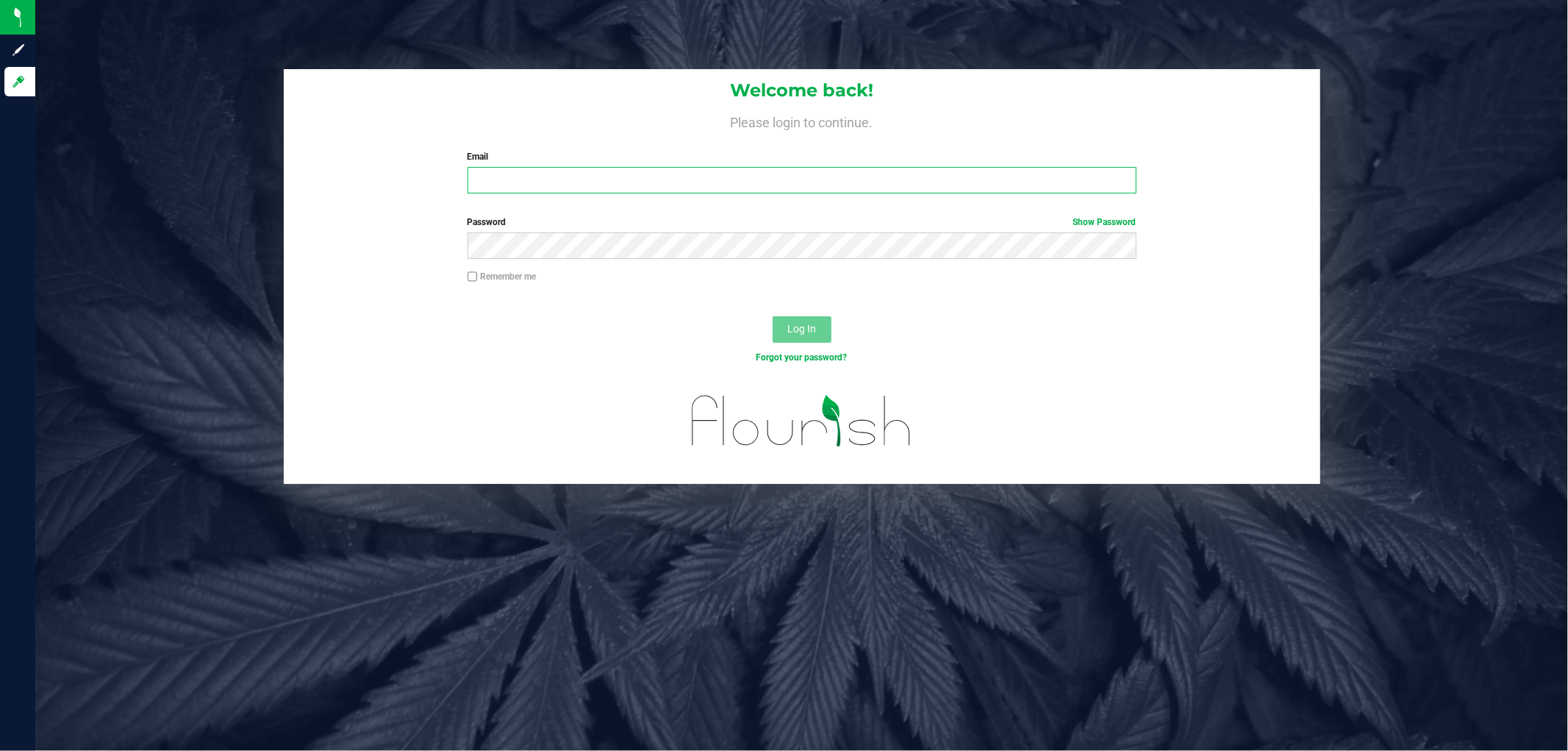
click at [516, 181] on input "Email" at bounding box center [802, 180] width 669 height 26
type input "[EMAIL_ADDRESS][DOMAIN_NAME]"
click at [772, 316] on button "Log In" at bounding box center [801, 330] width 59 height 26
